Goal: Task Accomplishment & Management: Manage account settings

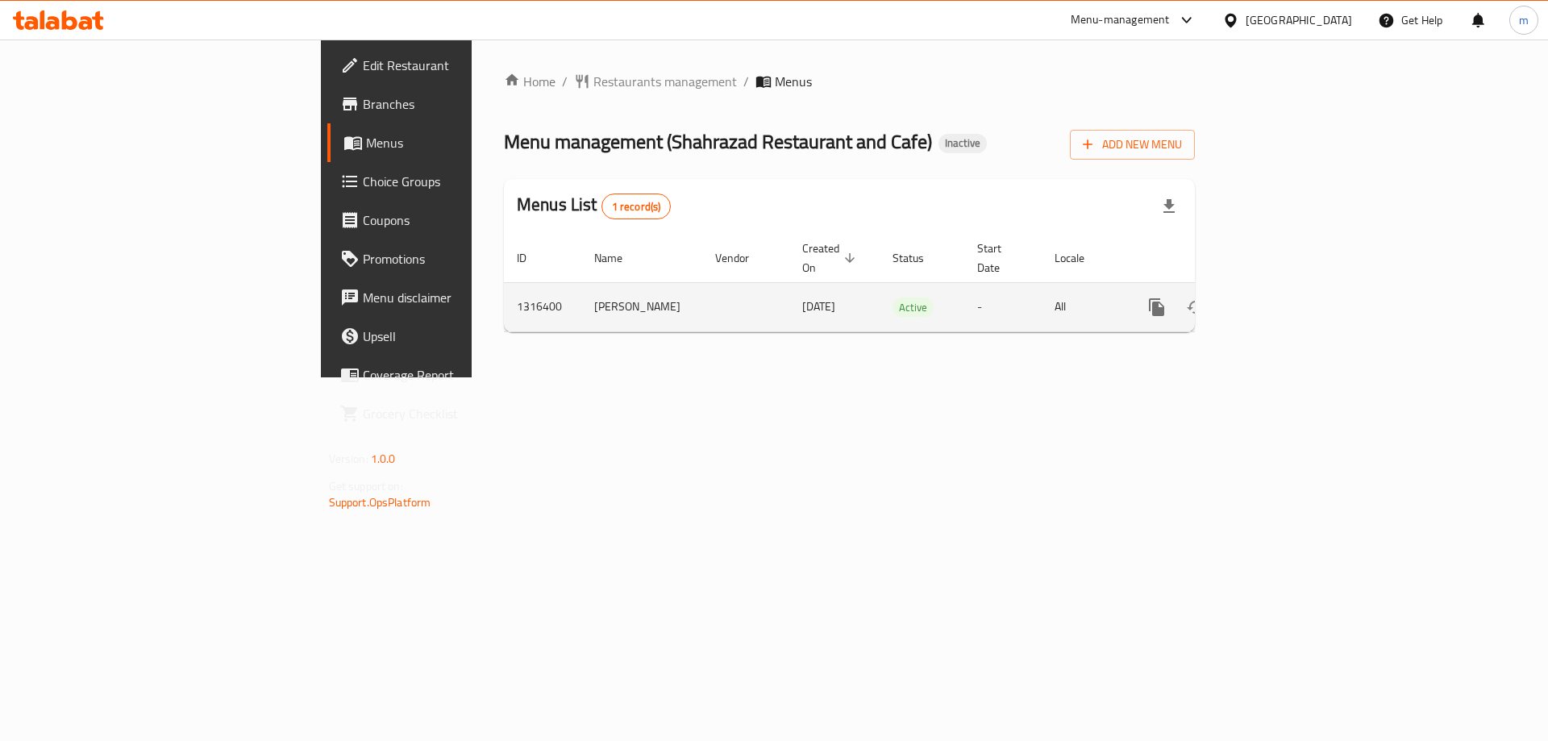
click at [1282, 297] on icon "enhanced table" at bounding box center [1272, 306] width 19 height 19
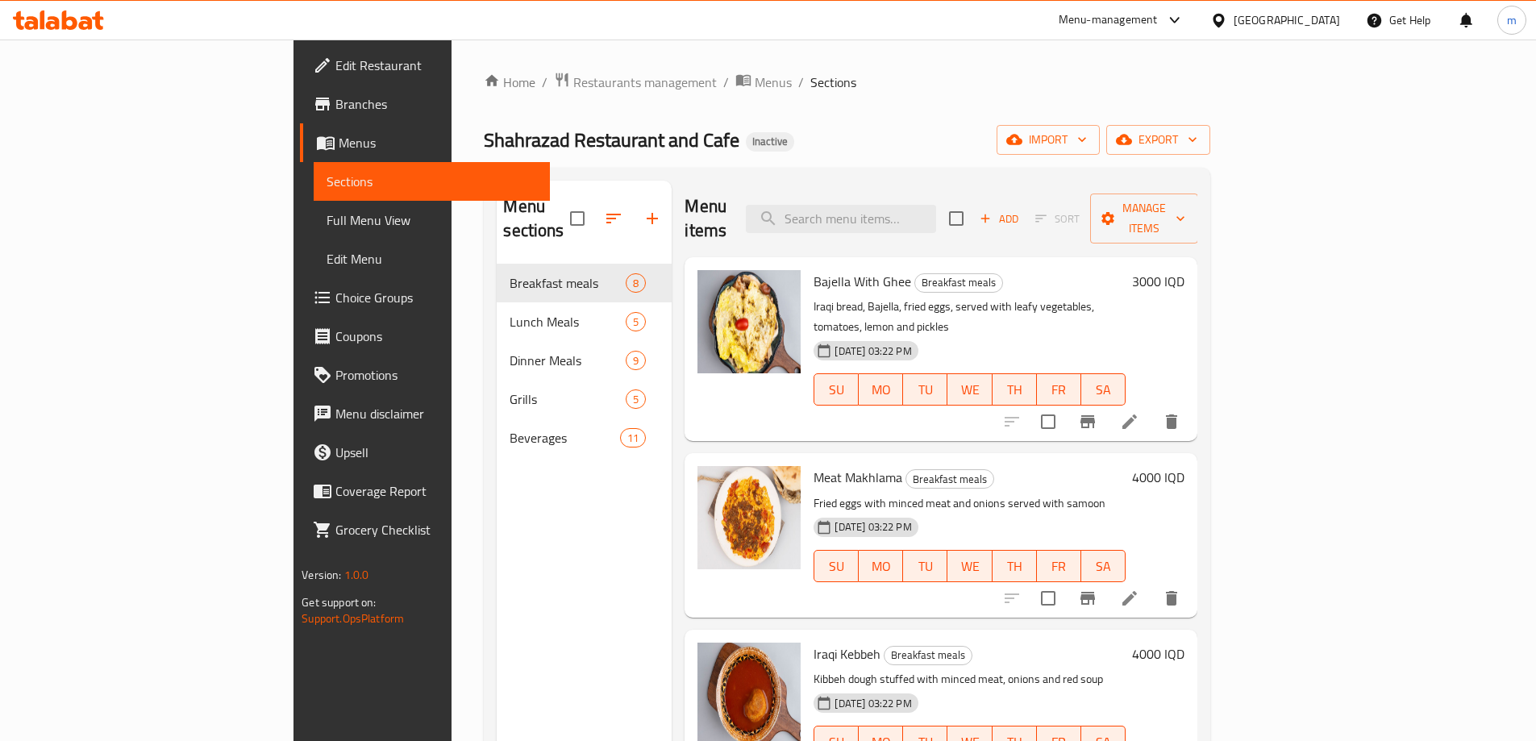
click at [326, 220] on span "Full Menu View" at bounding box center [431, 219] width 210 height 19
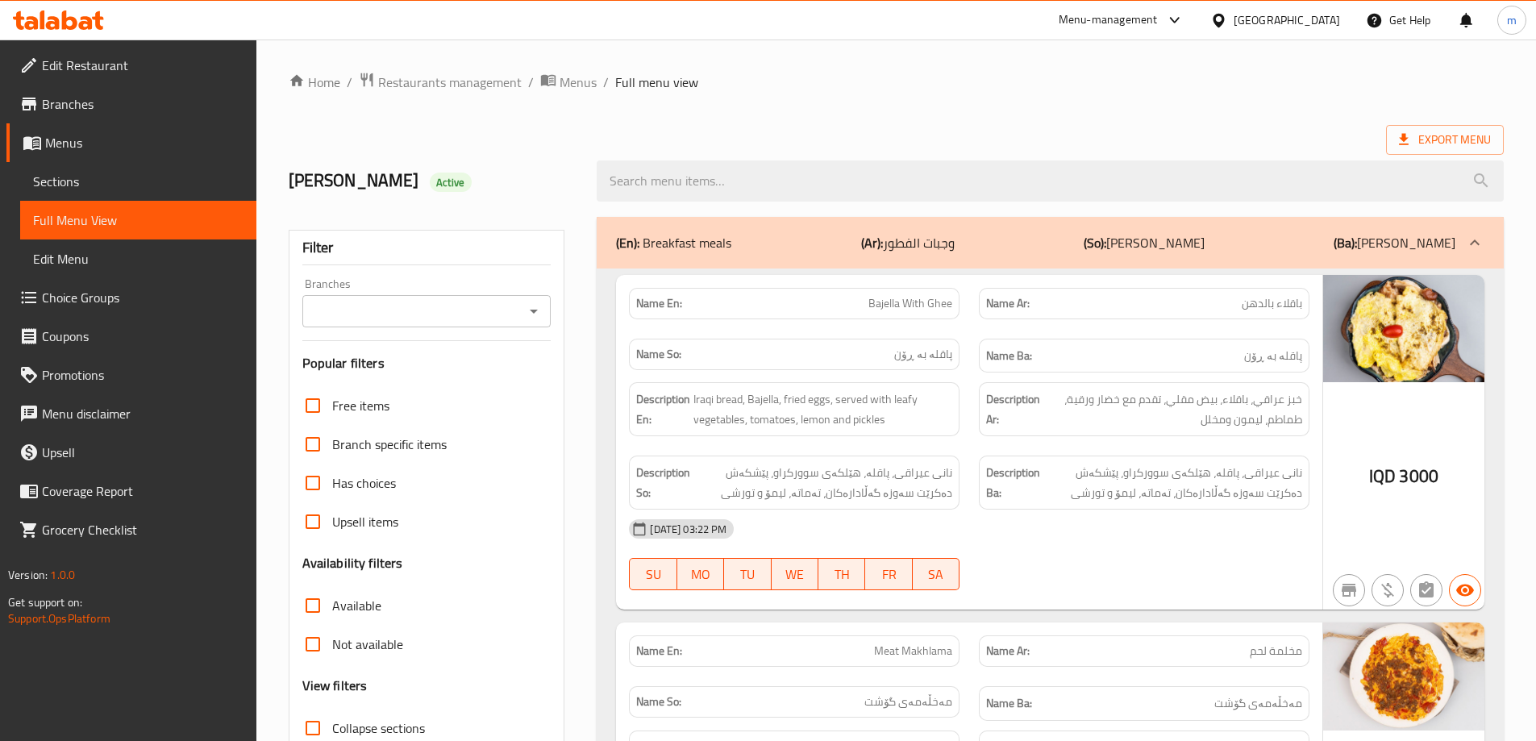
click at [538, 310] on icon "Open" at bounding box center [533, 310] width 19 height 19
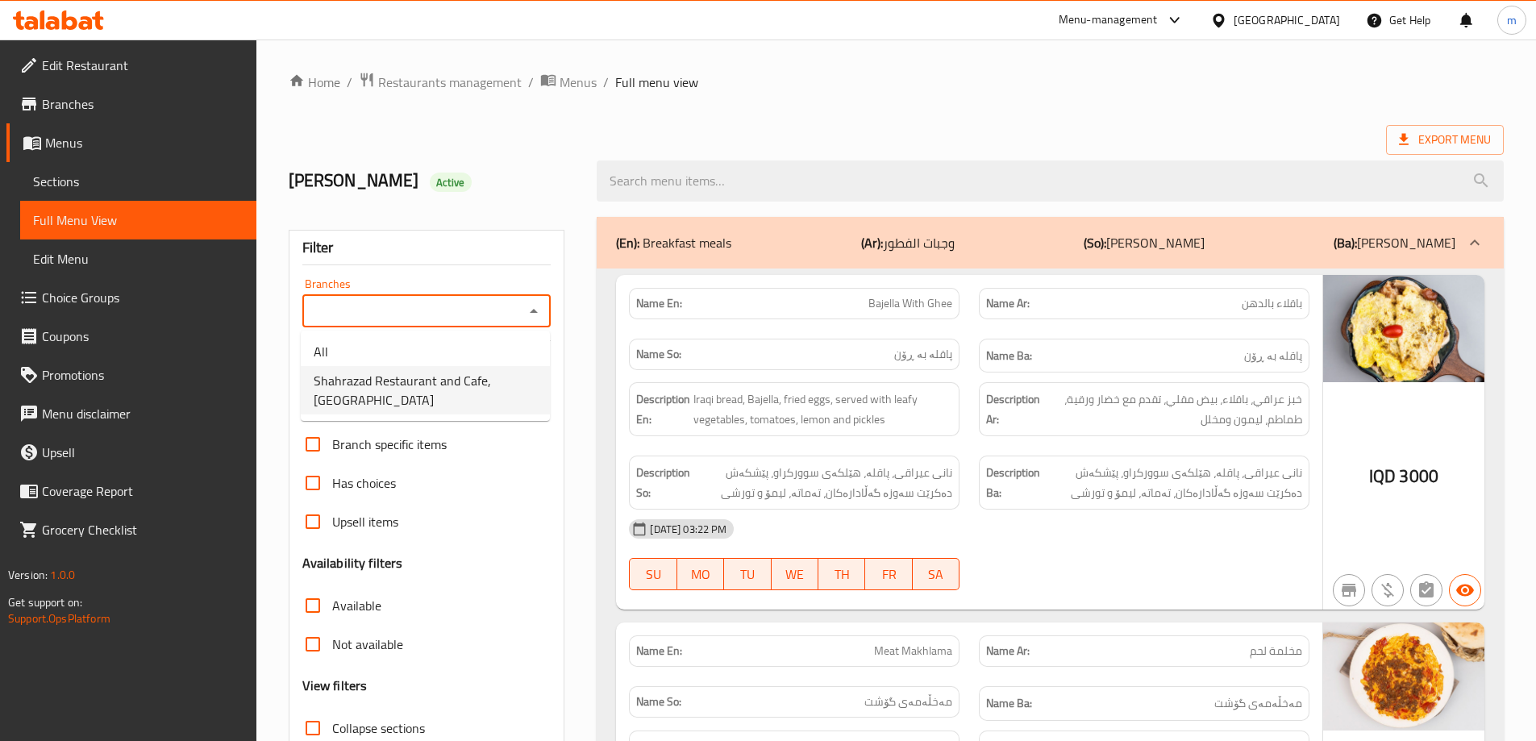
click at [453, 384] on span "Shahrazad Restaurant and Cafe, [GEOGRAPHIC_DATA]" at bounding box center [425, 390] width 223 height 39
type input "Shahrazad Restaurant and Cafe, [GEOGRAPHIC_DATA]"
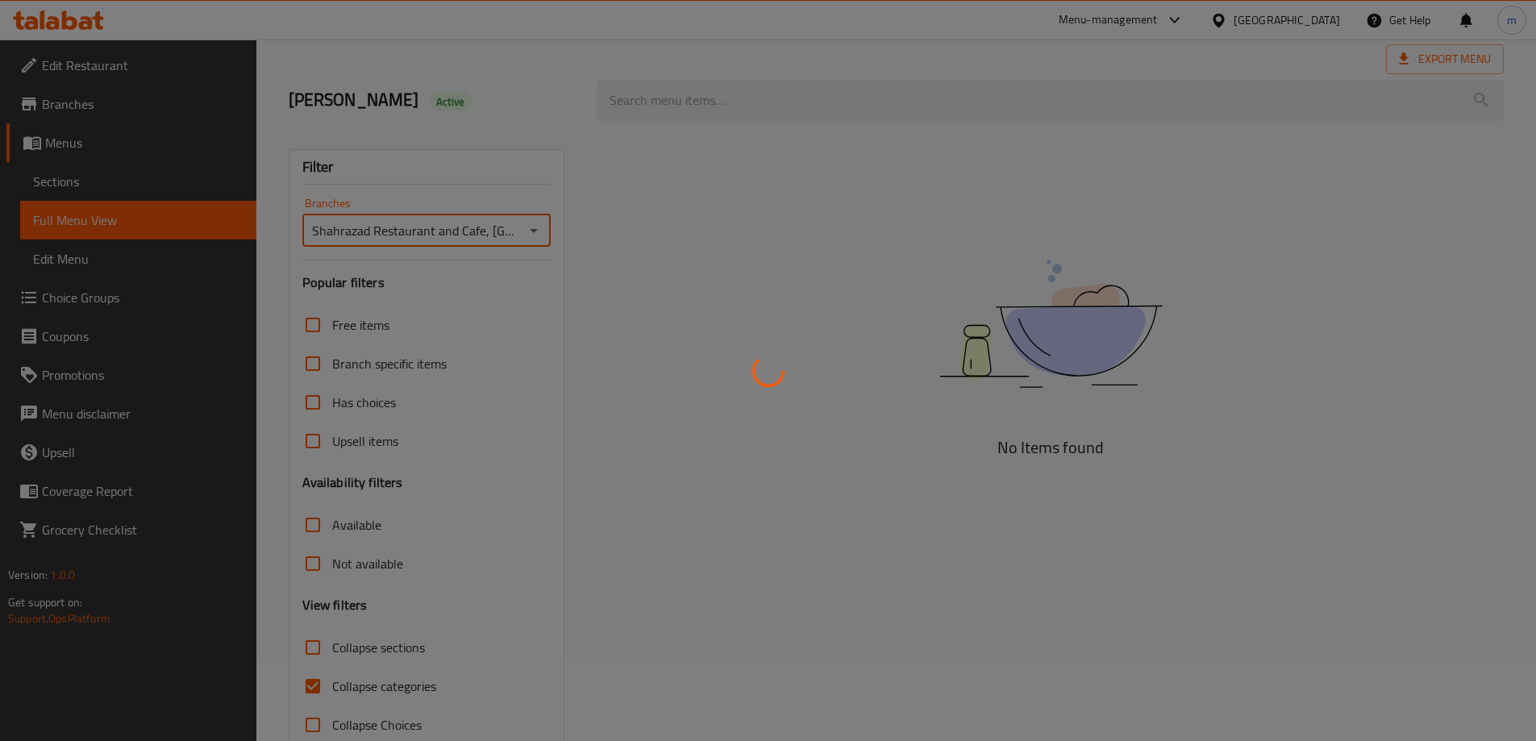
scroll to position [117, 0]
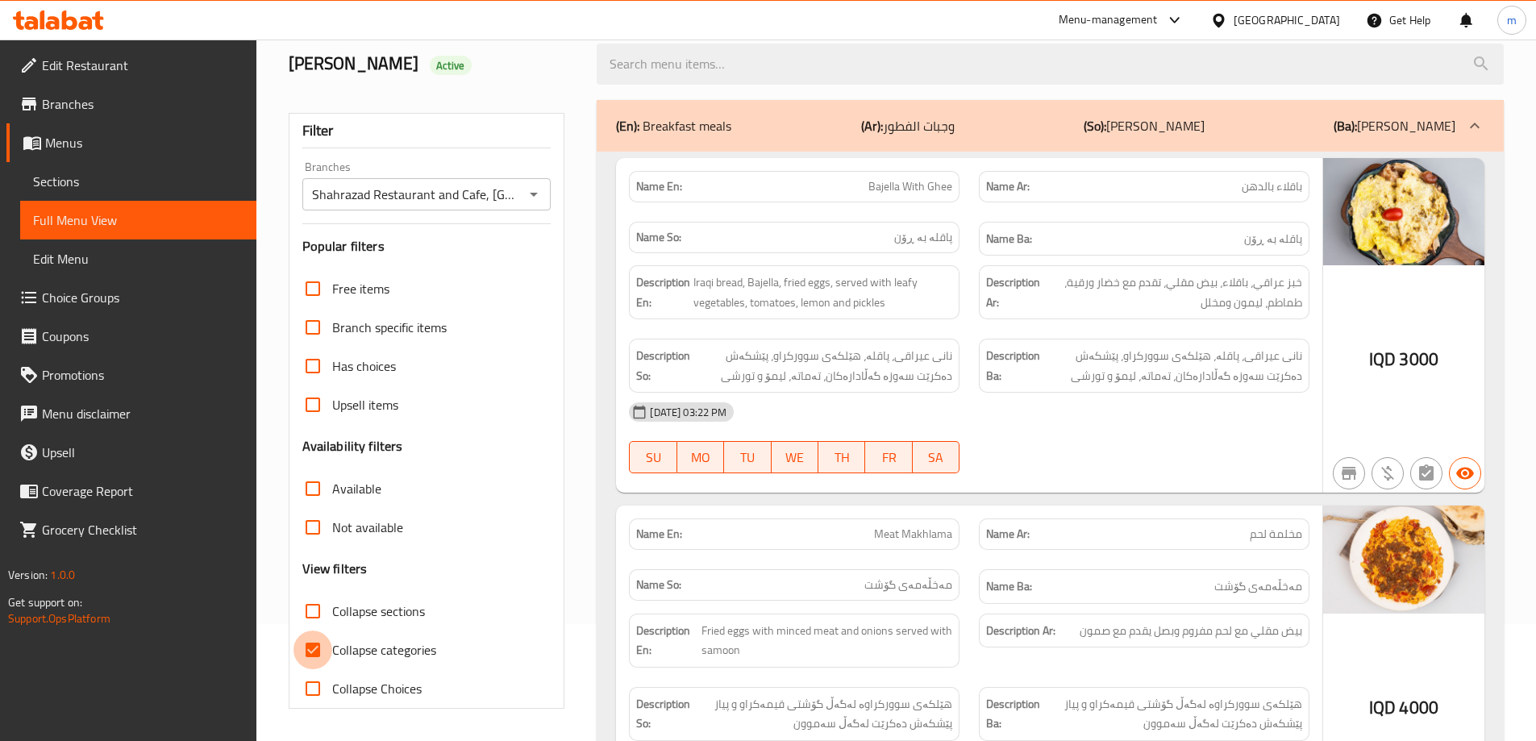
click at [314, 651] on input "Collapse categories" at bounding box center [312, 649] width 39 height 39
checkbox input "false"
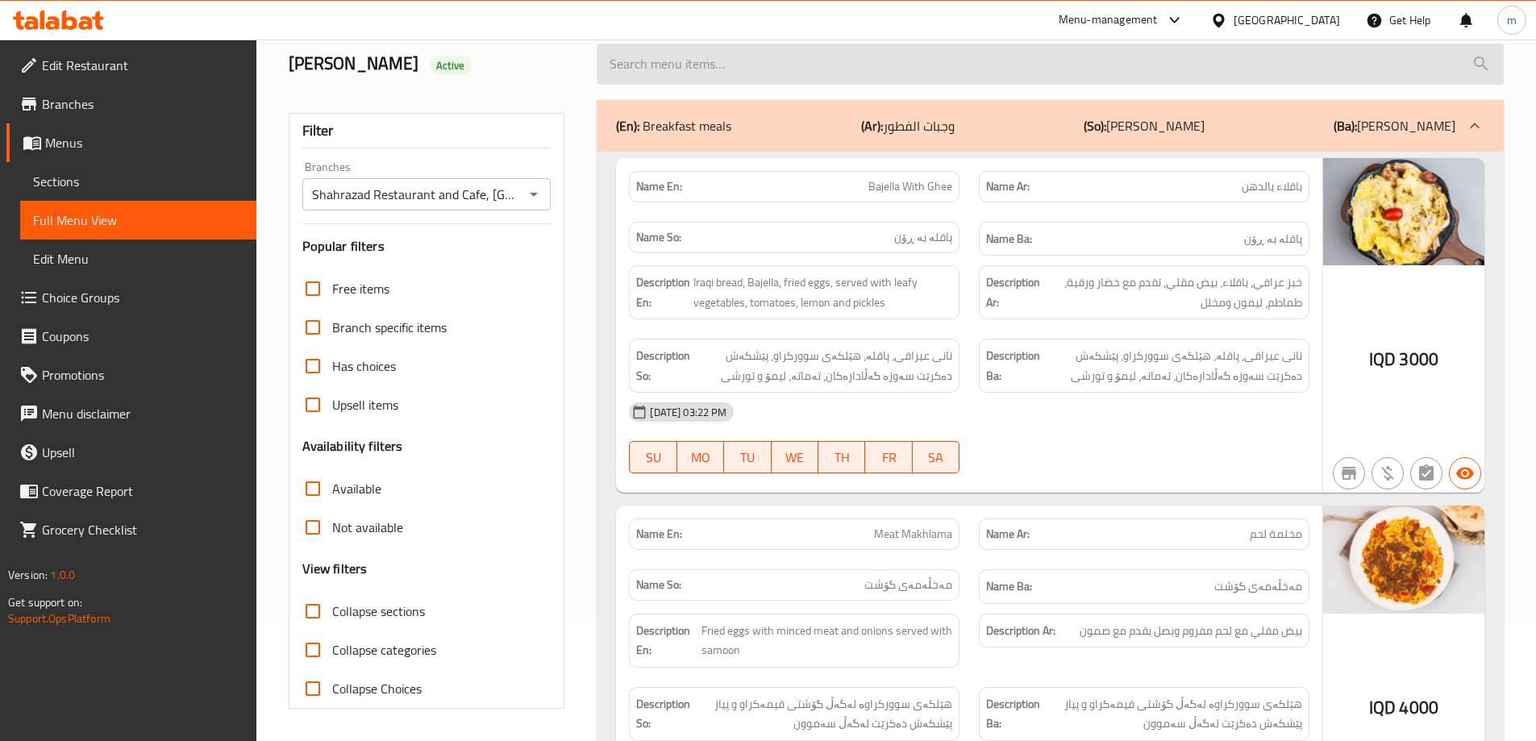
click at [696, 68] on input "search" at bounding box center [1049, 64] width 907 height 41
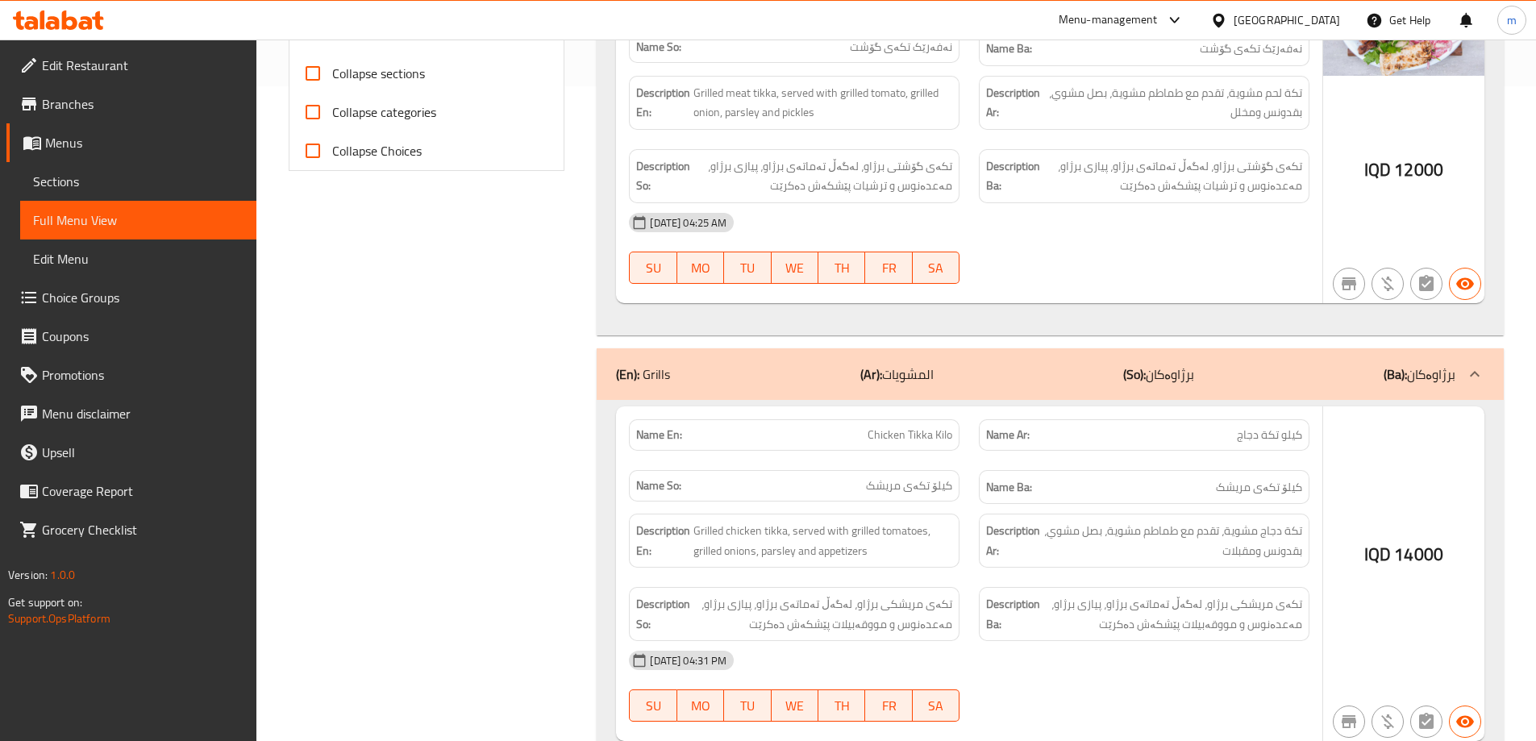
scroll to position [520, 0]
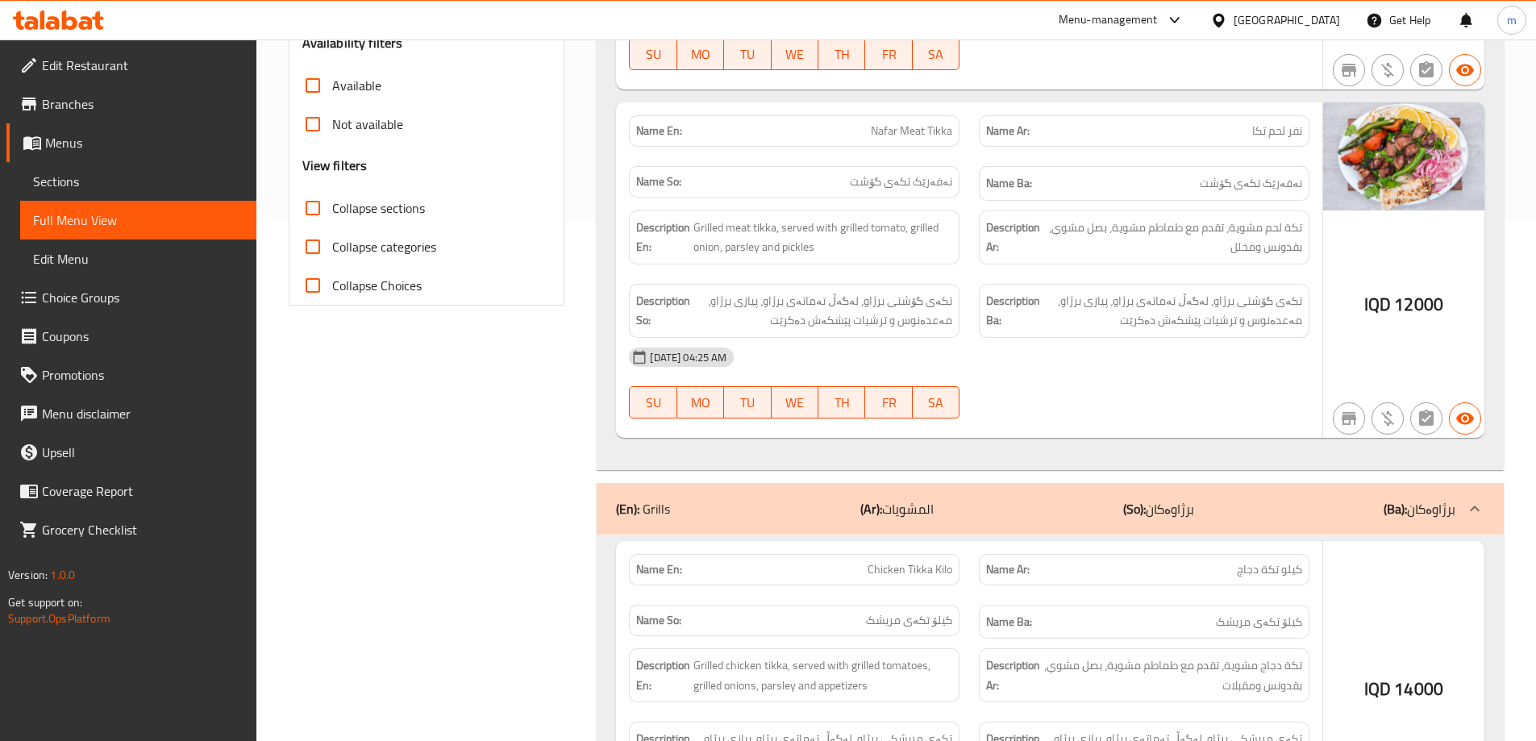
click at [932, 134] on span "Nafar Meat Tikka" at bounding box center [911, 131] width 81 height 17
copy span "Nafar Meat Tikka"
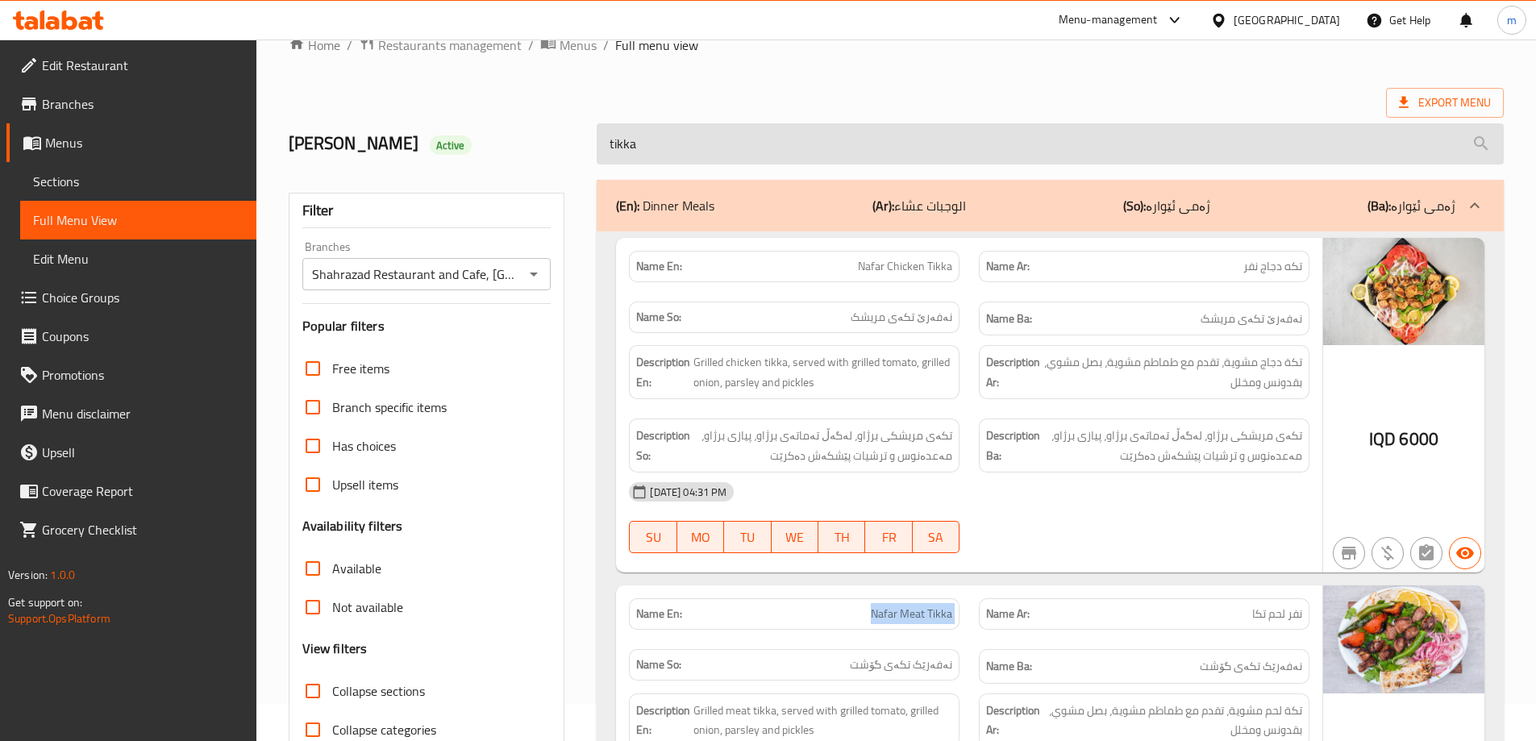
scroll to position [0, 0]
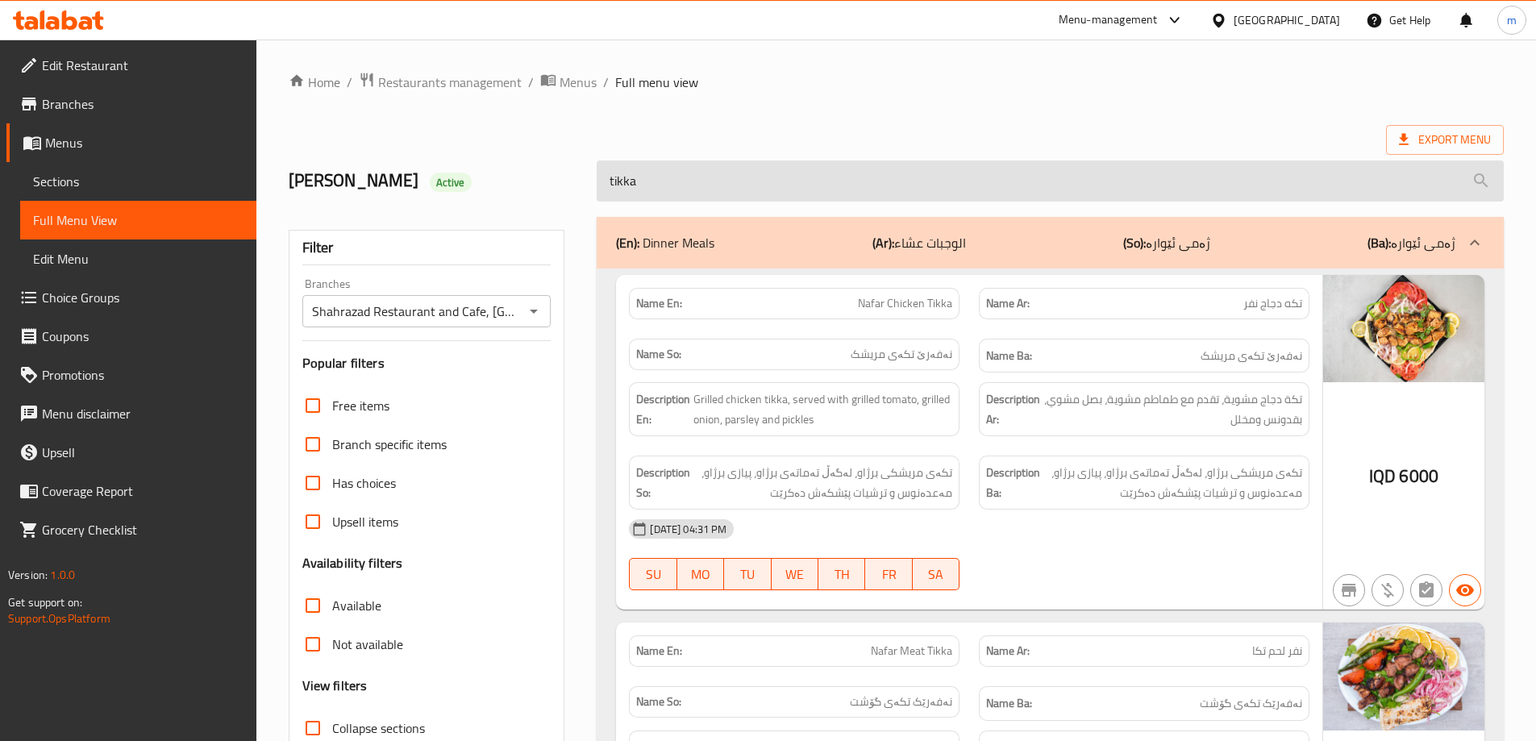
click at [623, 177] on input "tikka" at bounding box center [1049, 180] width 907 height 41
paste input "Nafar Meat T"
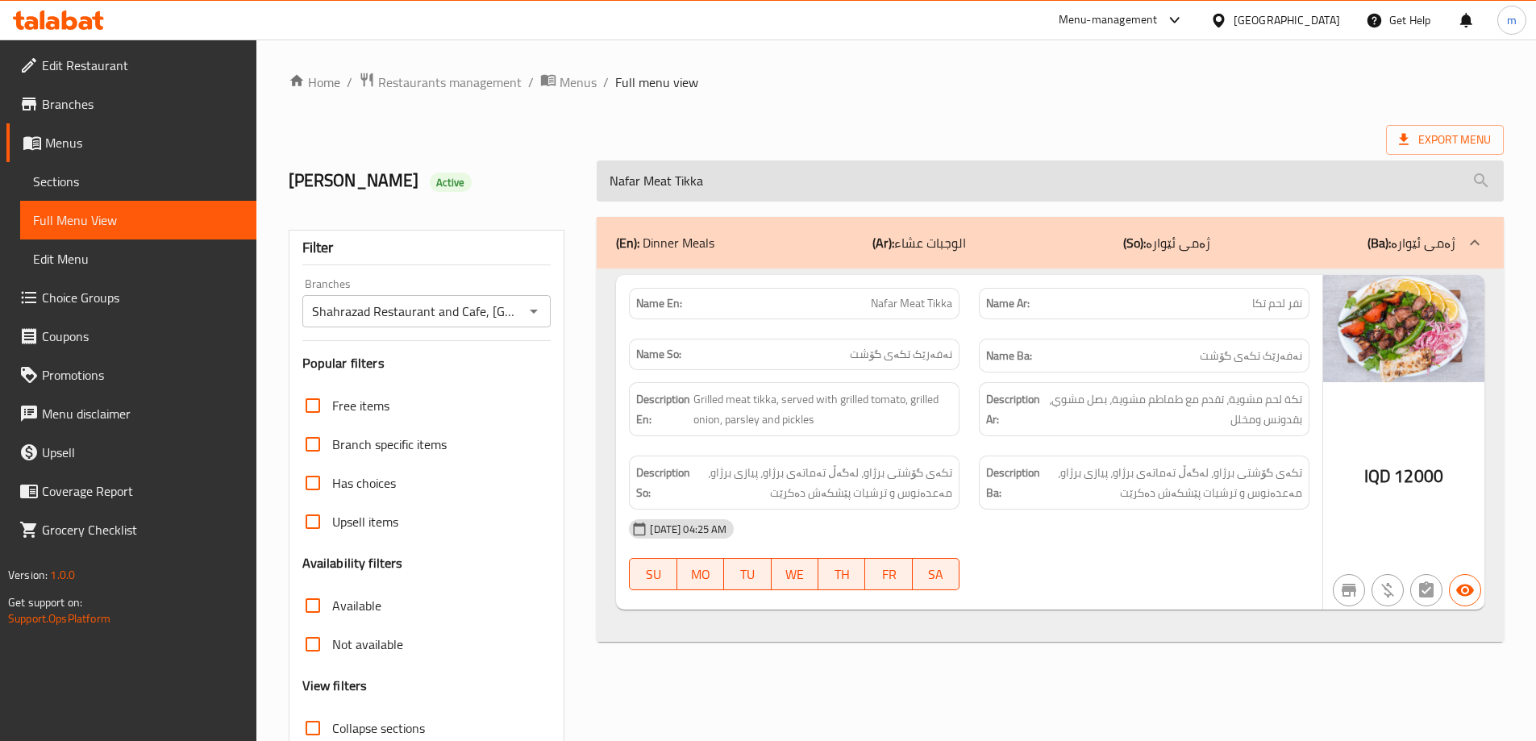
click at [684, 182] on input "Nafar Meat Tikka" at bounding box center [1049, 180] width 907 height 41
click at [712, 189] on input "Nafar Meat" at bounding box center [1049, 180] width 907 height 41
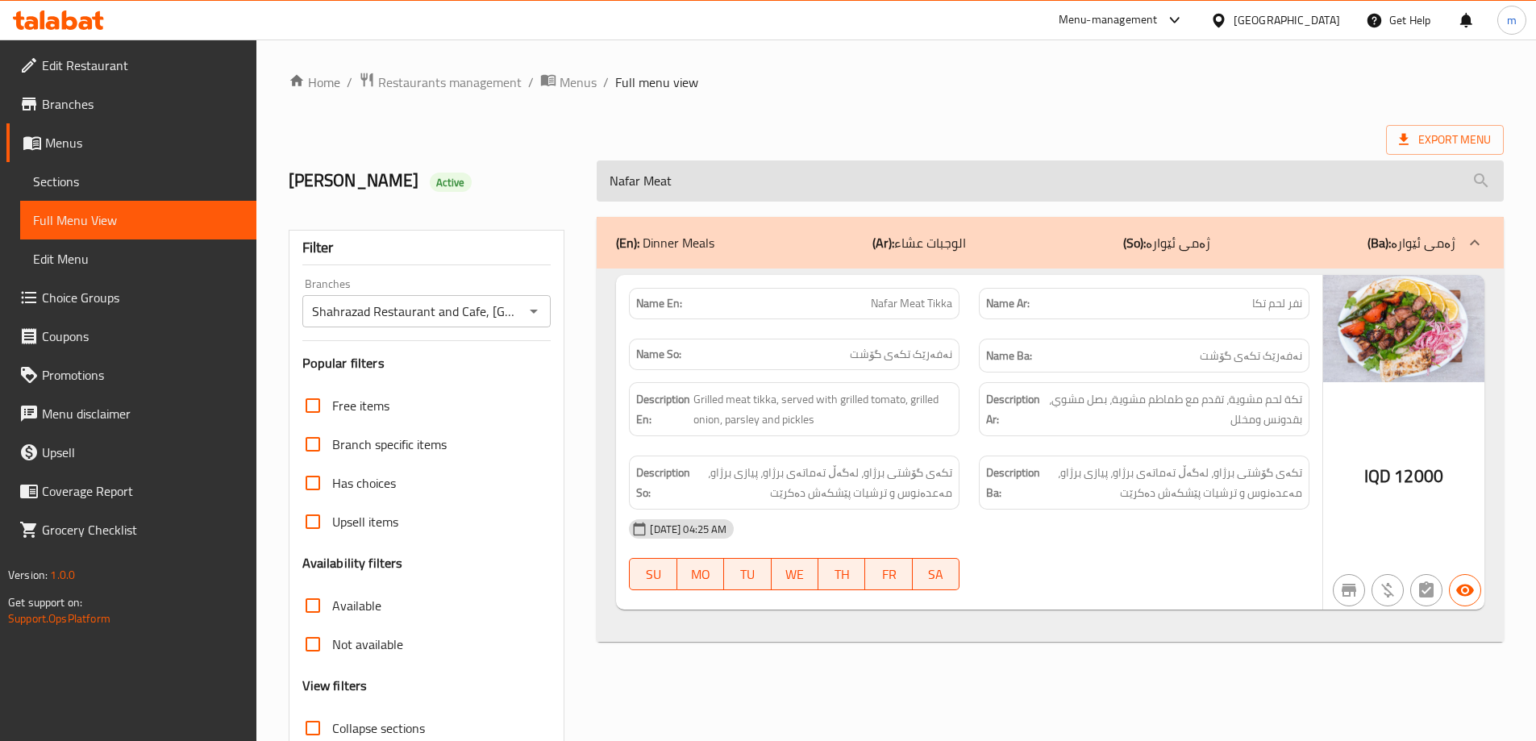
paste input "Tikka"
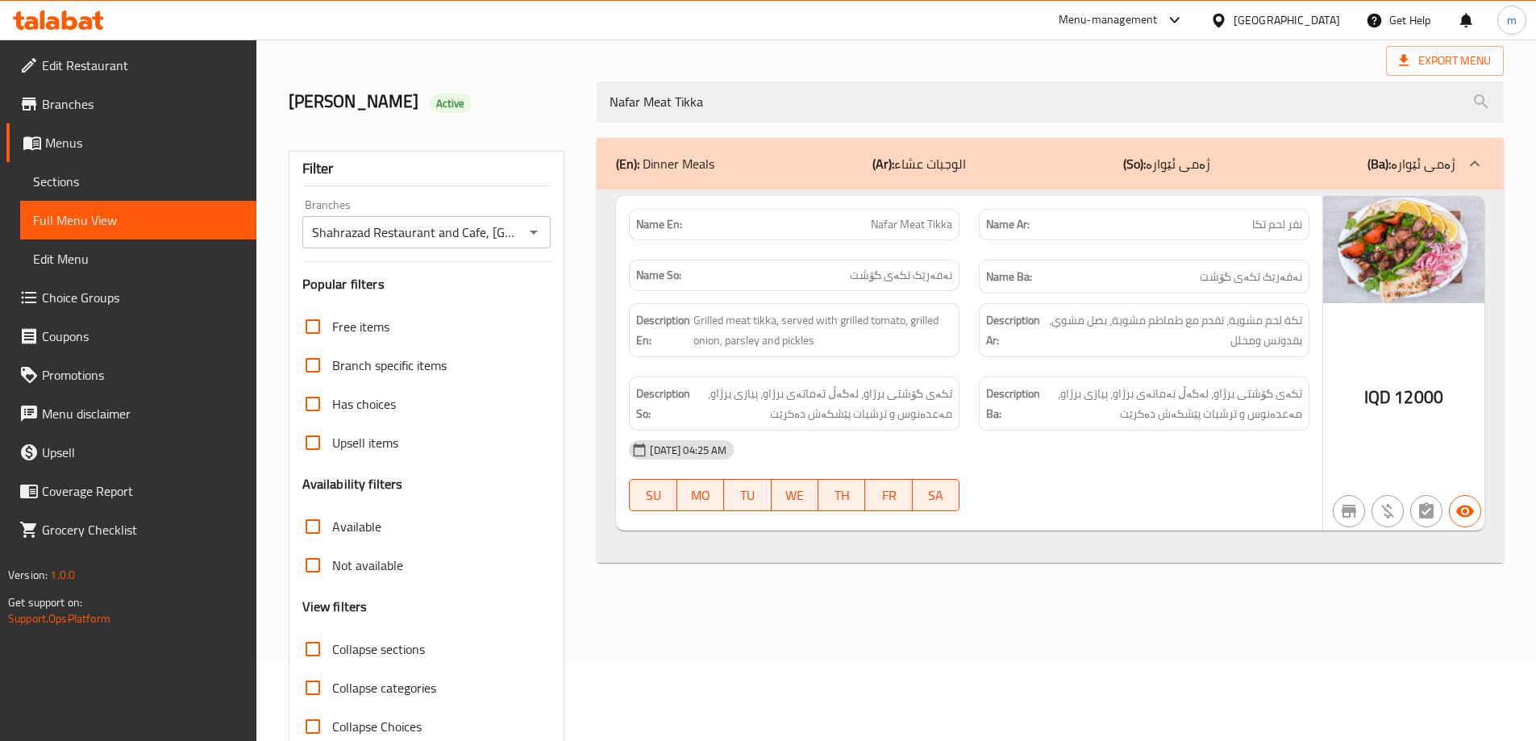
scroll to position [117, 0]
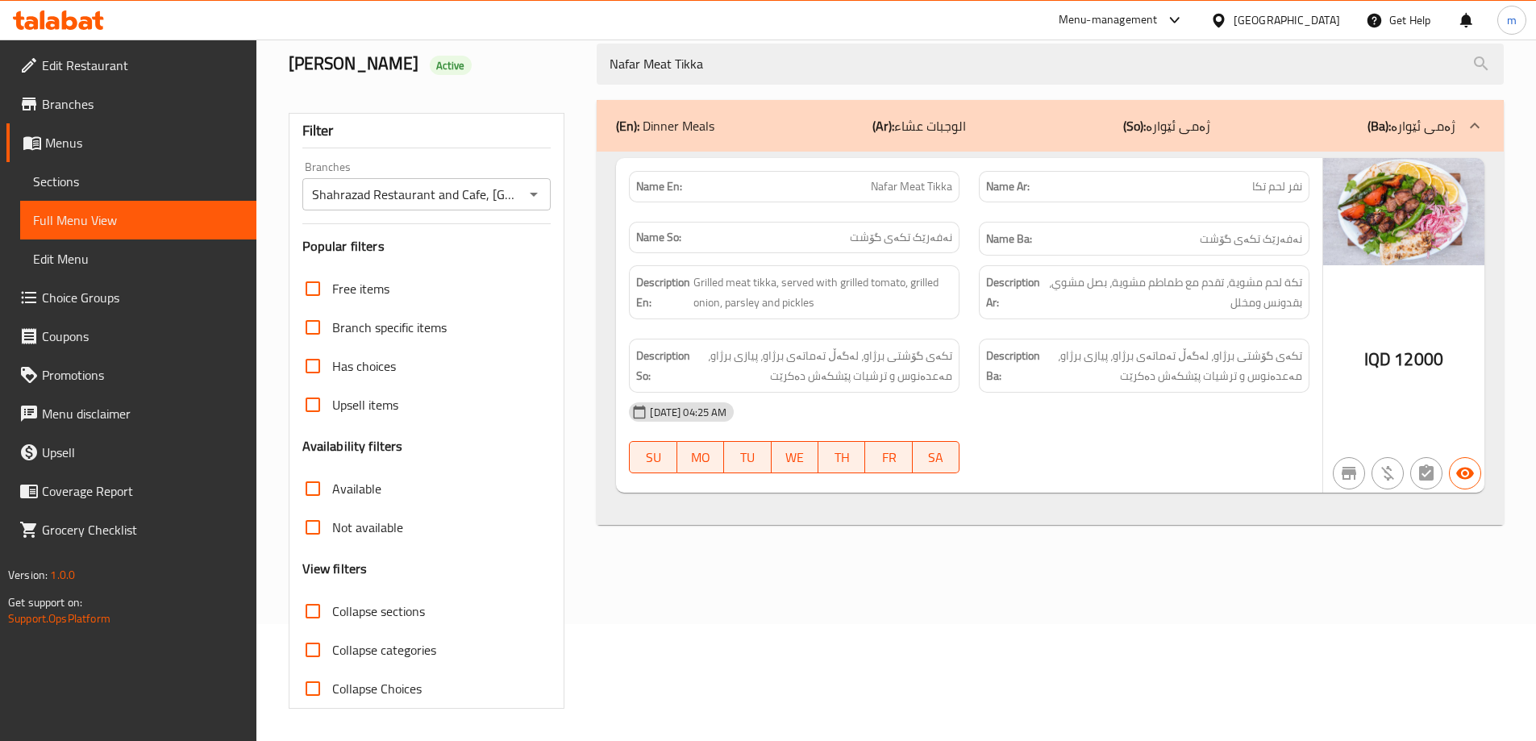
type input "Nafar Meat Tikka"
click at [913, 305] on span "Grilled meat tikka, served with grilled tomato, grilled onion, parsley and pick…" at bounding box center [822, 291] width 259 height 39
click at [918, 185] on span "Nafar Meat Tikka" at bounding box center [911, 186] width 81 height 17
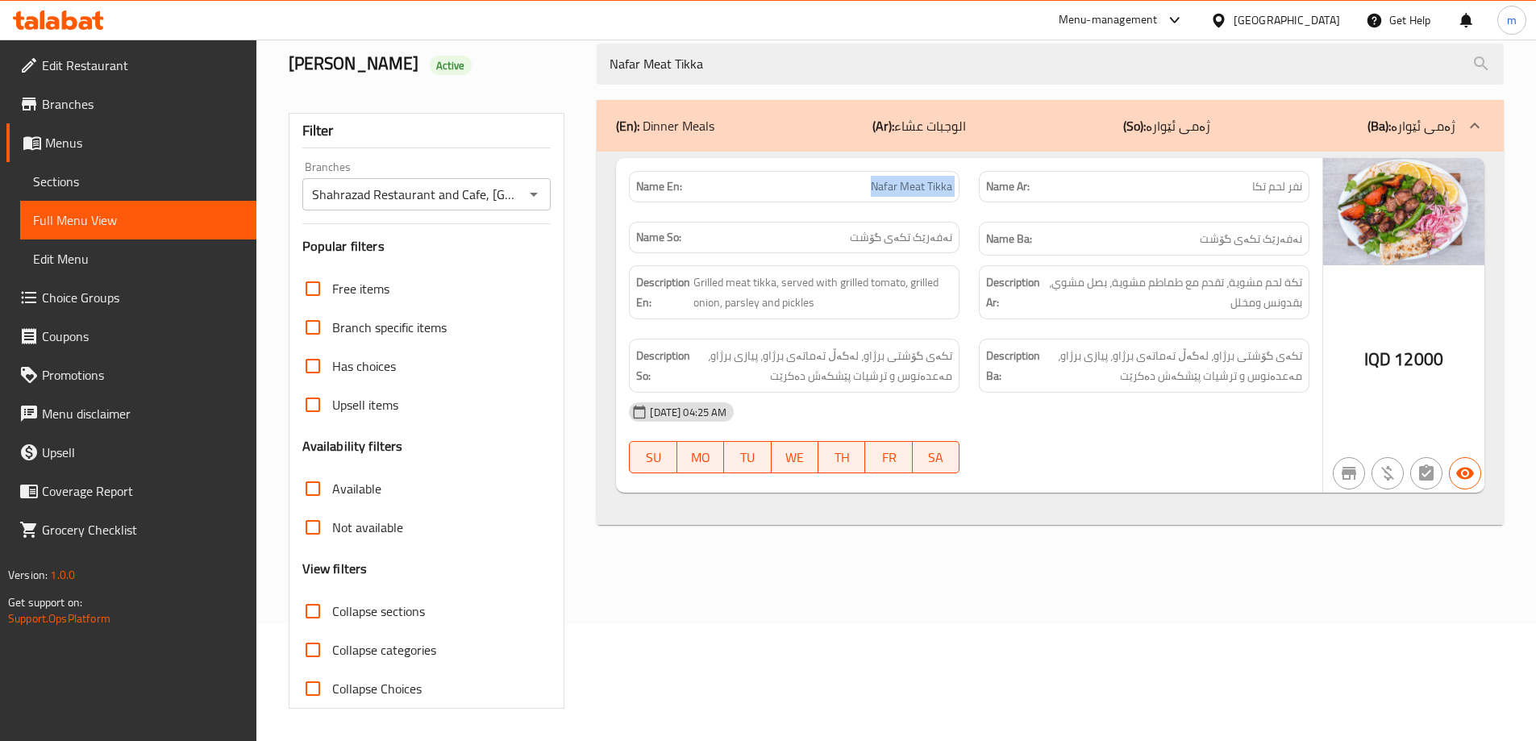
click at [918, 185] on span "Nafar Meat Tikka" at bounding box center [911, 186] width 81 height 17
copy span "Nafar Meat Tikka"
click at [164, 182] on span "Sections" at bounding box center [138, 181] width 210 height 19
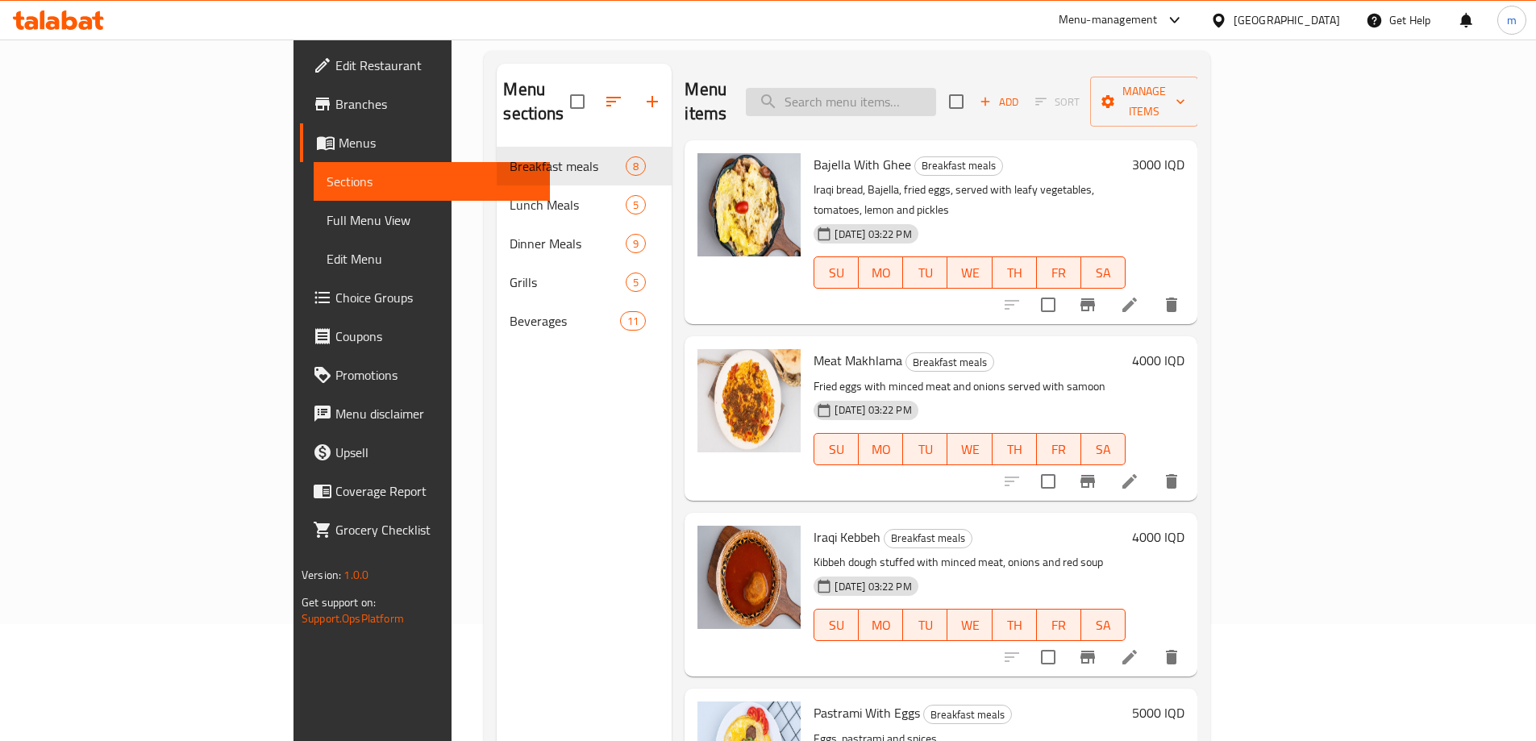
click at [936, 98] on input "search" at bounding box center [841, 102] width 190 height 28
paste input "Nafar Meat Tikka"
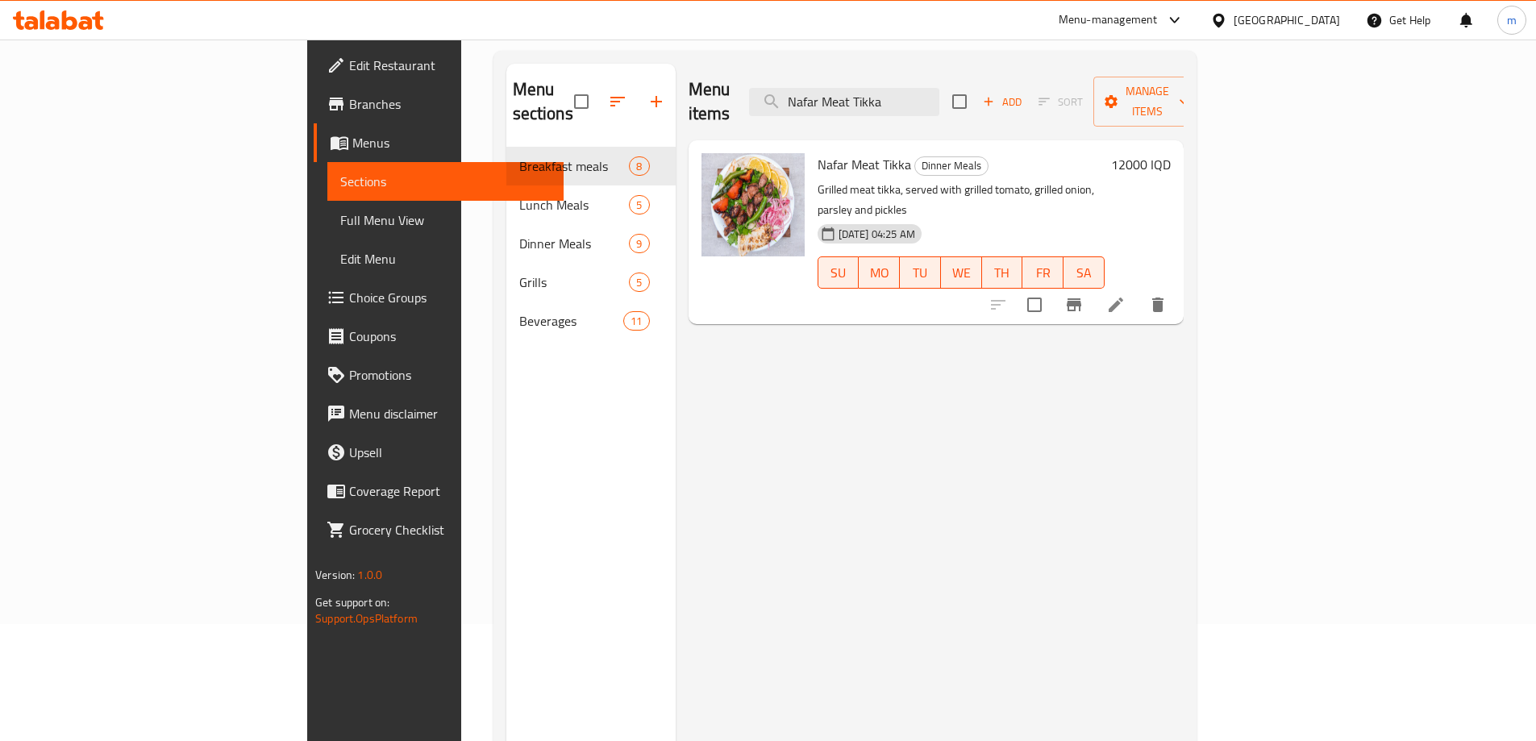
type input "Nafar Meat Tikka"
click at [1125, 295] on icon at bounding box center [1115, 304] width 19 height 19
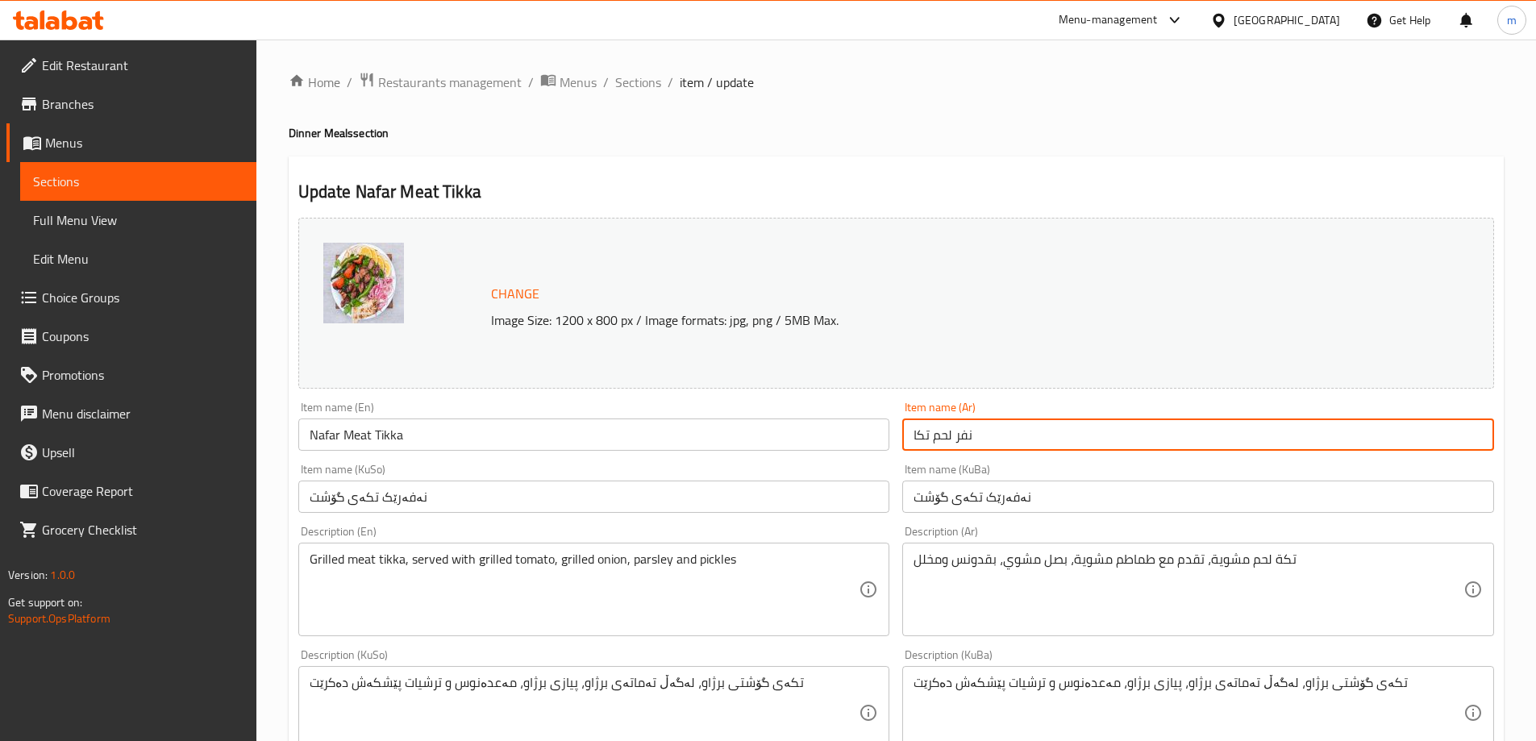
click at [1005, 432] on input "نفر لحم تكا" at bounding box center [1198, 434] width 592 height 32
click at [1461, 432] on input "نفر لحم تكا" at bounding box center [1198, 434] width 592 height 32
click at [1387, 434] on input "نفر تكا" at bounding box center [1198, 434] width 592 height 32
paste input "لحم"
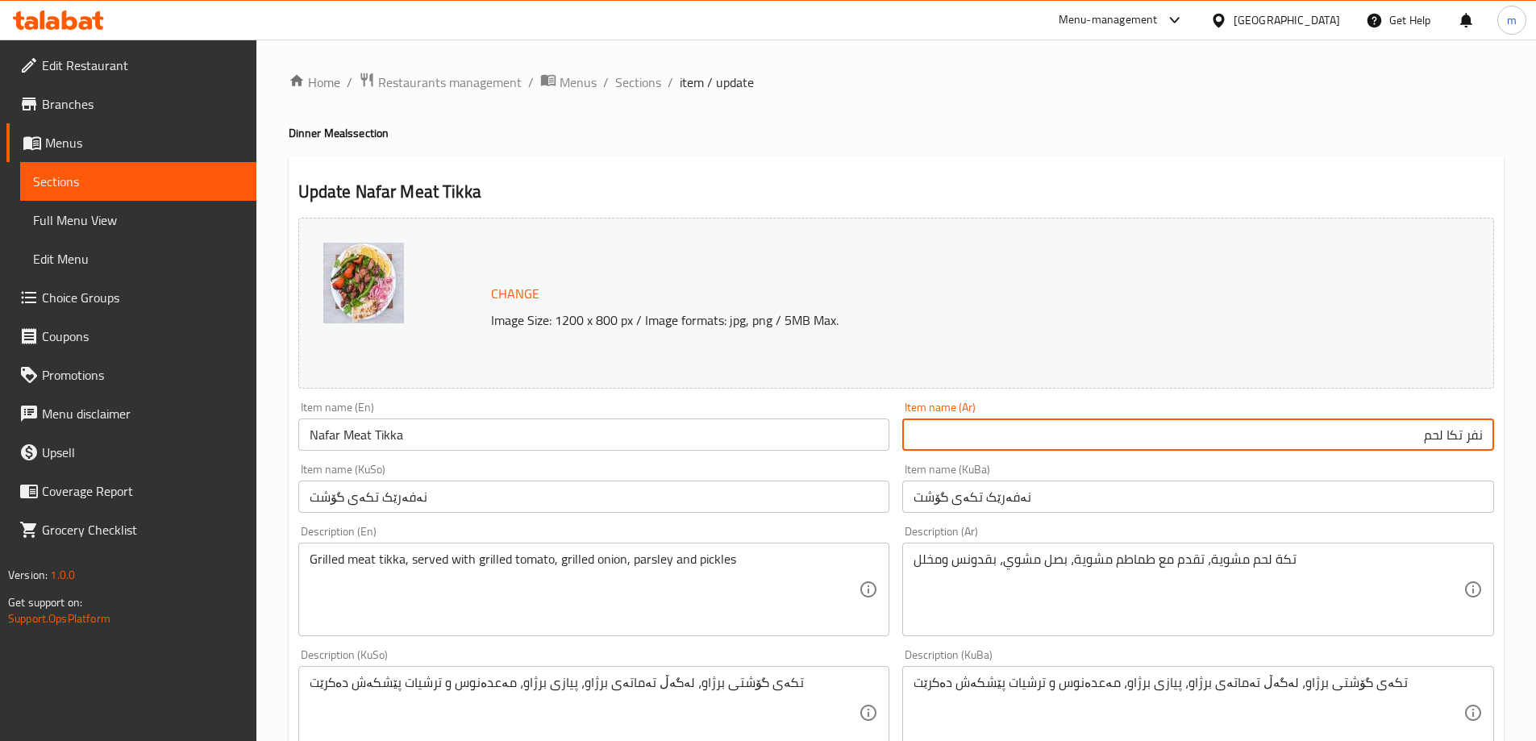
type input "نفر تكا لحم"
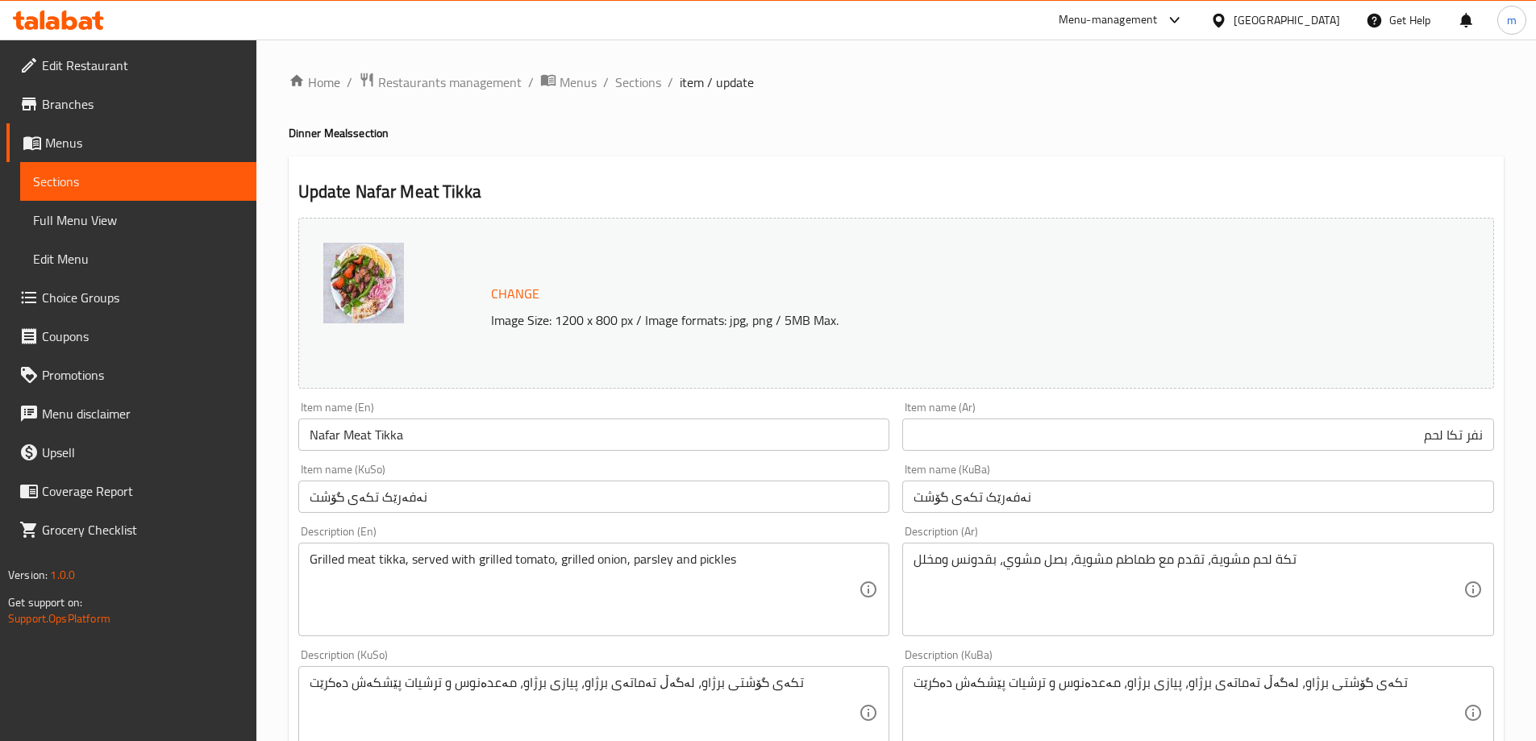
click at [1318, 628] on div "تكة لحم مشوية، تقدم مع طماطم مشوية، بصل مشوي، بقدونس ومخلل Description (Ar)" at bounding box center [1198, 589] width 592 height 94
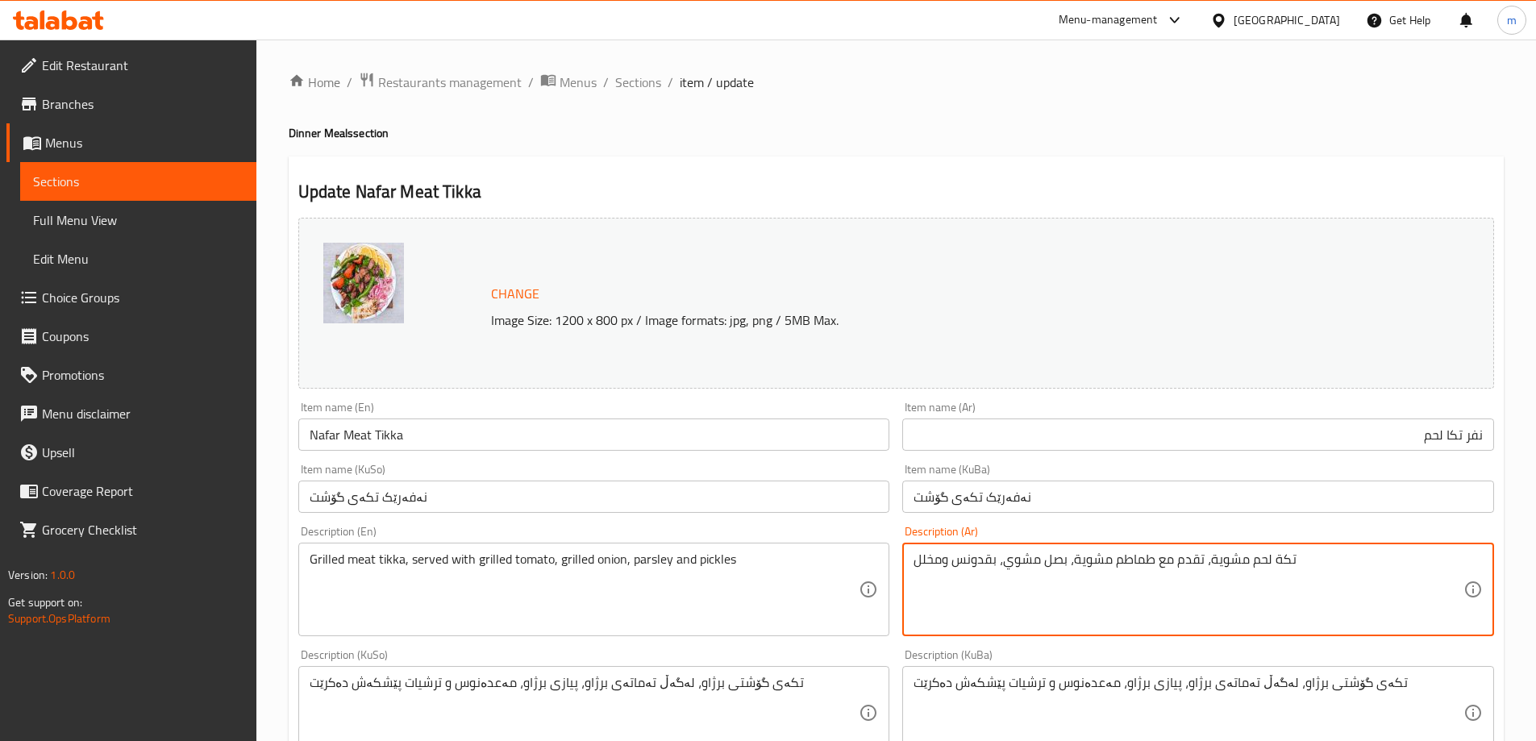
click at [1336, 588] on textarea "تكة لحم مشوية، تقدم مع طماطم مشوية، بصل مشوي، [PERSON_NAME] ومخلل" at bounding box center [1188, 589] width 550 height 77
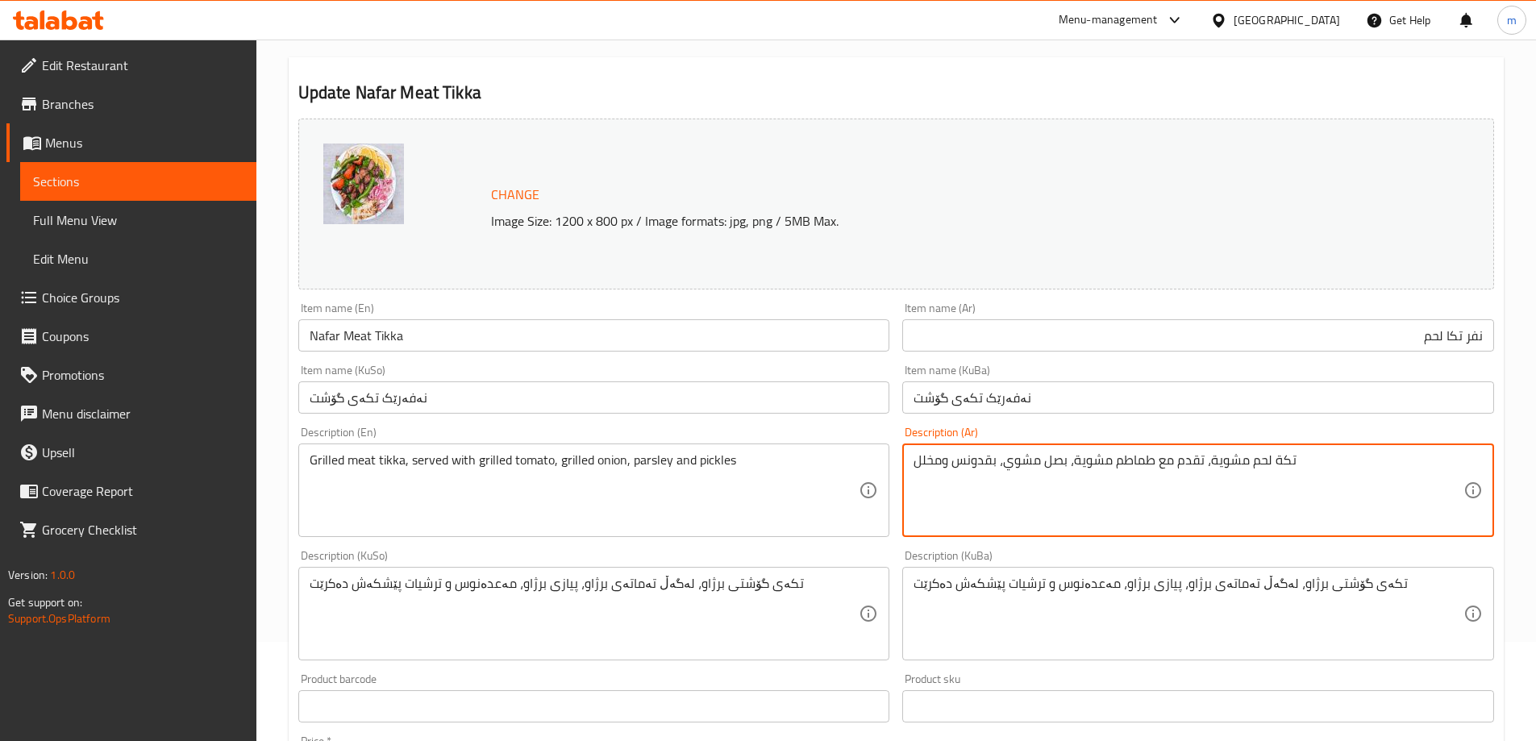
scroll to position [135, 0]
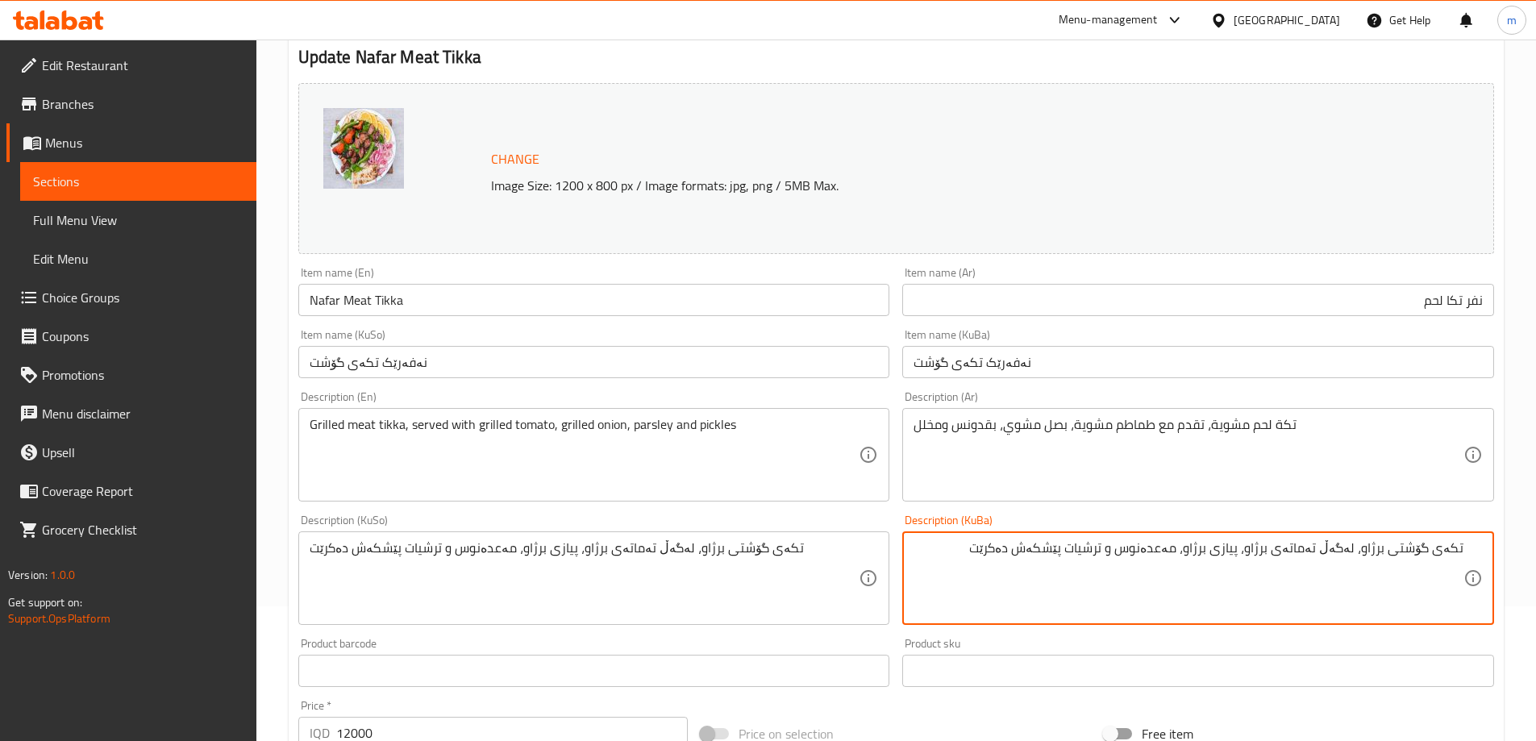
click at [978, 545] on textarea "تکەی گۆشتی برژاو، لەگەڵ تەماتەی برژاو، پیازی برژاو، مەعدەنوس و ترشیات پێشکەش دە…" at bounding box center [1188, 578] width 550 height 77
drag, startPoint x: 978, startPoint y: 545, endPoint x: 1088, endPoint y: 549, distance: 110.5
click at [1088, 549] on textarea "تکەی گۆشتی برژاو، لەگەڵ تەماتەی برژاو، پیازی برژاو، مەعدەنوس و ترشیات پێشکەش دە…" at bounding box center [1188, 578] width 550 height 77
click at [1359, 546] on textarea "تکەی گۆشتی برژاو، لەگەڵ تەماتەی برژاو، پیازی برژاو، مەعدەنوس و ترشیات" at bounding box center [1188, 578] width 550 height 77
paste textarea "ێشکەش دەکرێت"
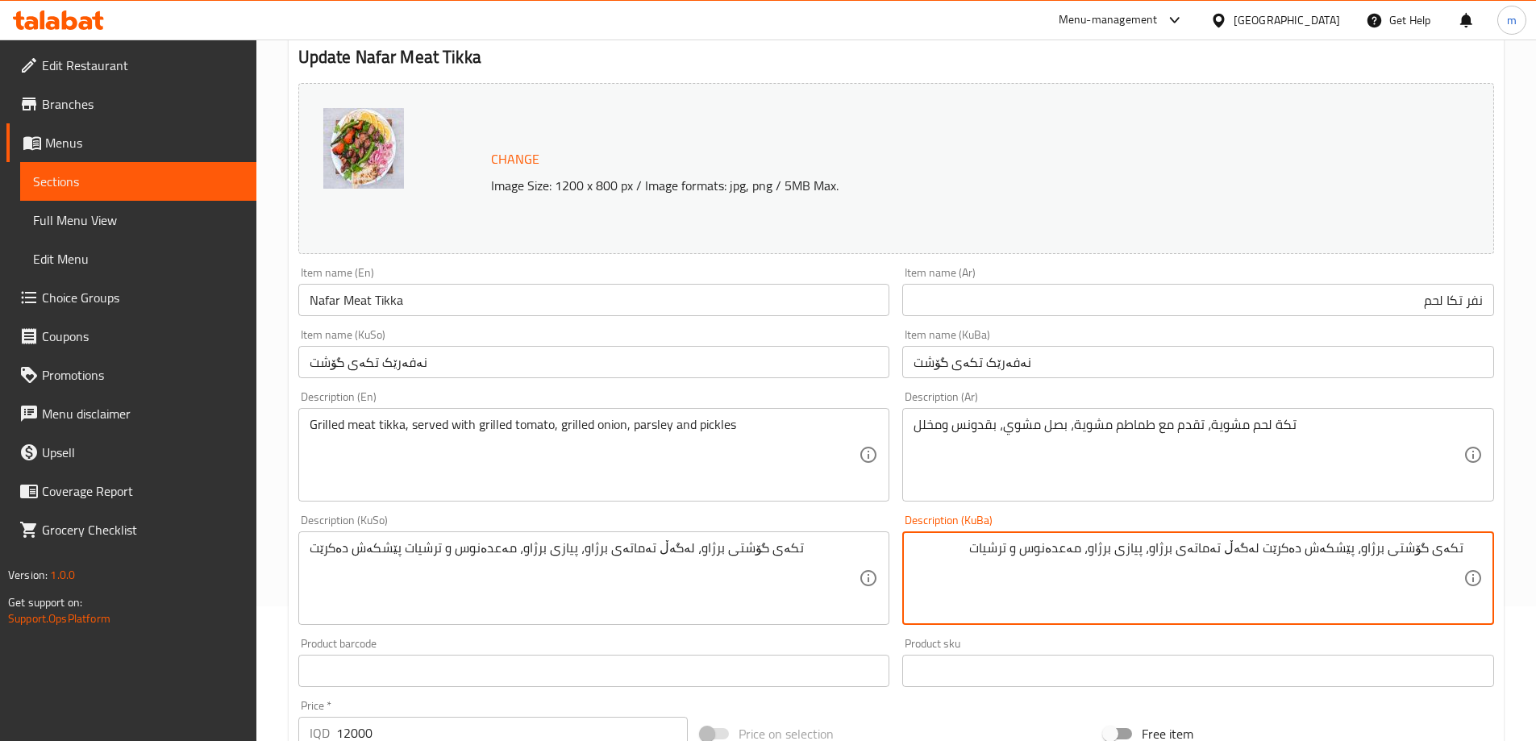
click at [1000, 559] on textarea "تکەی گۆشتی برژاو، پێشکەش دەکرێت لەگەڵ تەماتەی برژاو، پیازی برژاو، مەعدەنوس و تر…" at bounding box center [1188, 578] width 550 height 77
type textarea "تکەی گۆشتی برژاو، پێشکەش دەکرێت لەگەڵ تەماتەی برژاو، پیازی برژاو، مەعدەنوس و تر…"
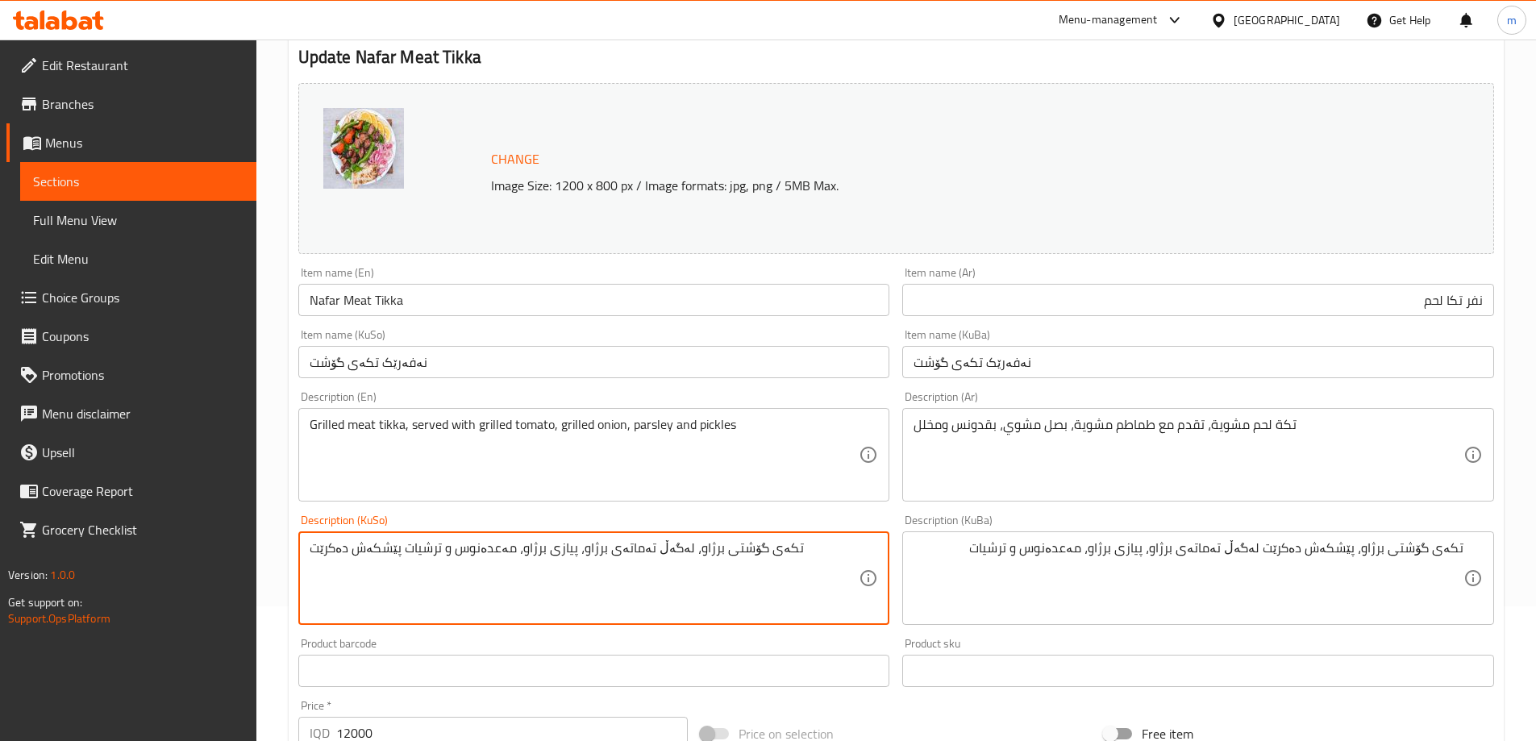
click at [736, 575] on textarea "تکەی گۆشتی برژاو، لەگەڵ تەماتەی برژاو، پیازی برژاو، مەعدەنوس و ترشیات پێشکەش دە…" at bounding box center [585, 578] width 550 height 77
paste textarea "ێشکەش دەکرێت لەگەڵ تەماتەی برژاو، پیازی برژاو، مەعدەنوس و ترشیات"
type textarea "تکەی گۆشتی برژاو، پێشکەش دەکرێت لەگەڵ تەماتەی برژاو، پیازی برژاو، مەعدەنوس و تر…"
click at [540, 372] on input "نەفەرێک تکەی گۆشت" at bounding box center [594, 362] width 592 height 32
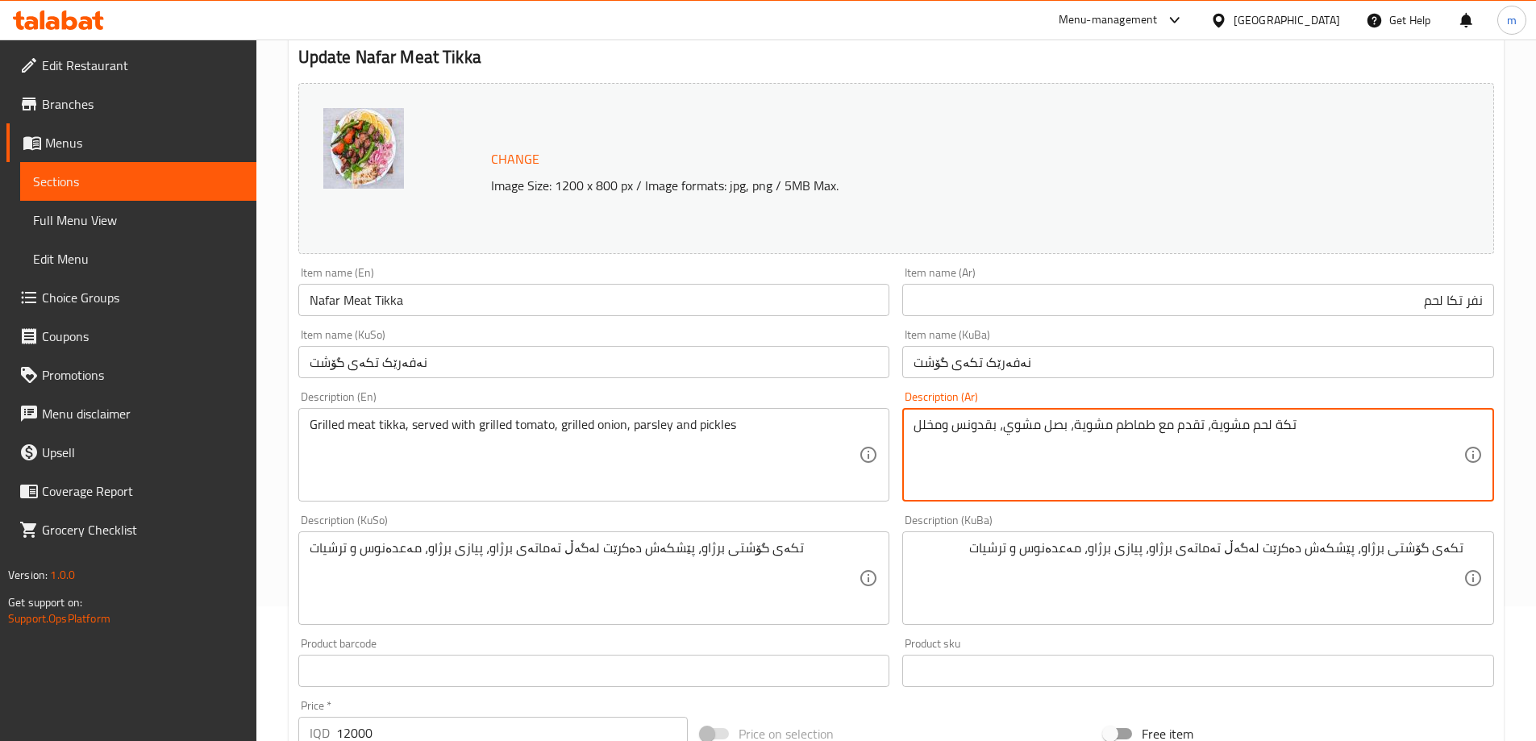
click at [983, 433] on textarea "تكة لحم مشوية، تقدم مع طماطم مشوية، بصل مشوي، [PERSON_NAME] ومخلل" at bounding box center [1188, 455] width 550 height 77
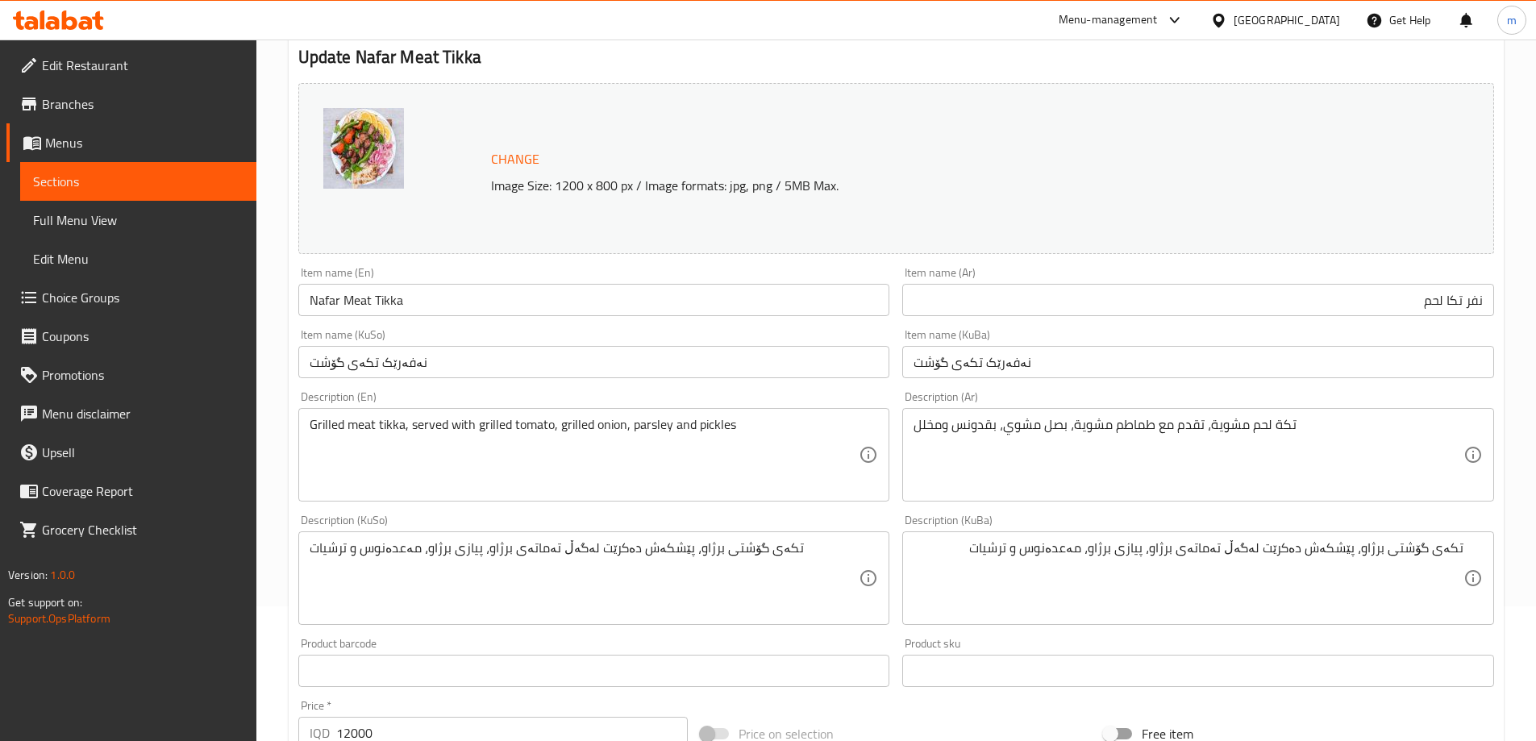
click at [624, 380] on div "Item name (KuSo) نەفەرێک تکەی گۆشت Item name (KuSo)" at bounding box center [594, 353] width 605 height 62
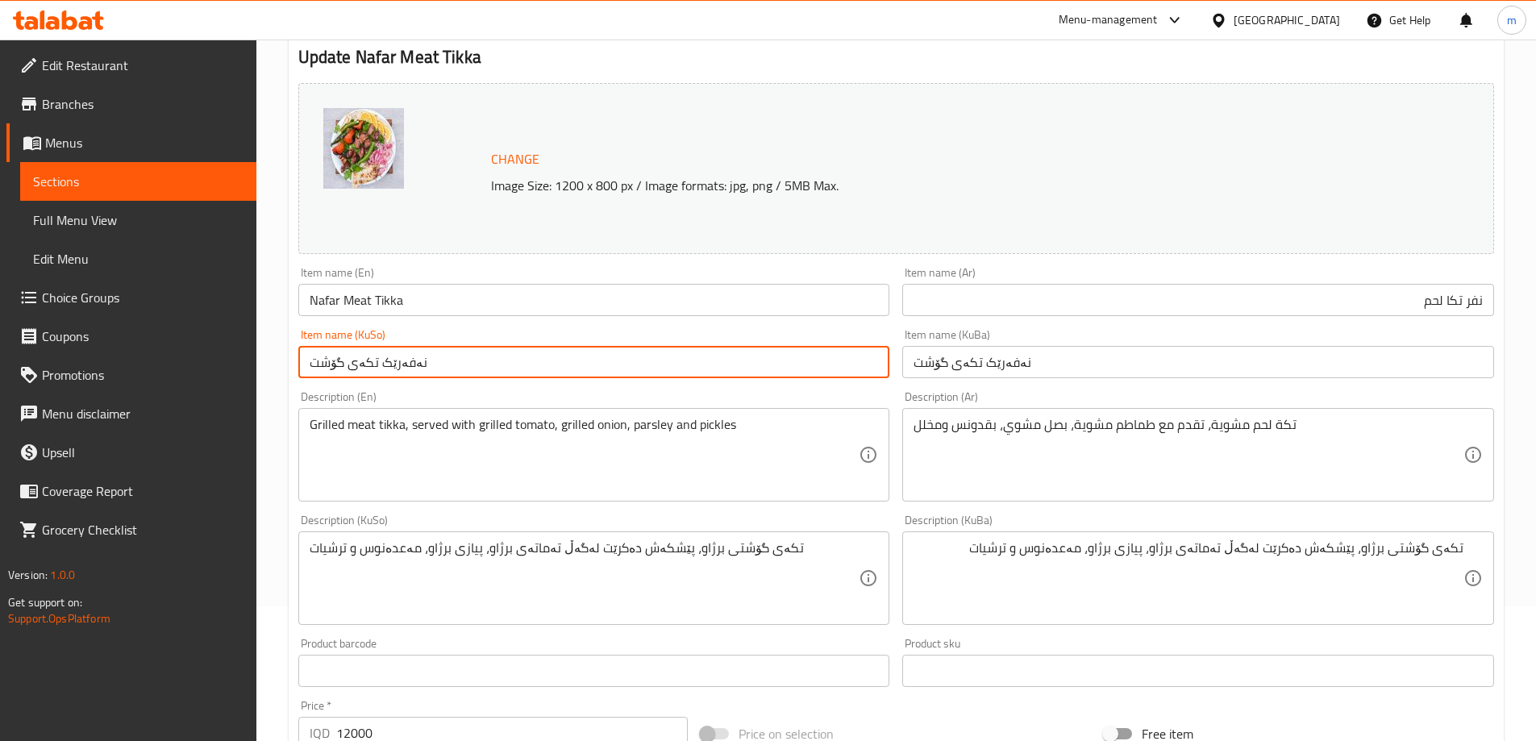
click at [626, 373] on input "نەفەرێک تکەی گۆشت" at bounding box center [594, 362] width 592 height 32
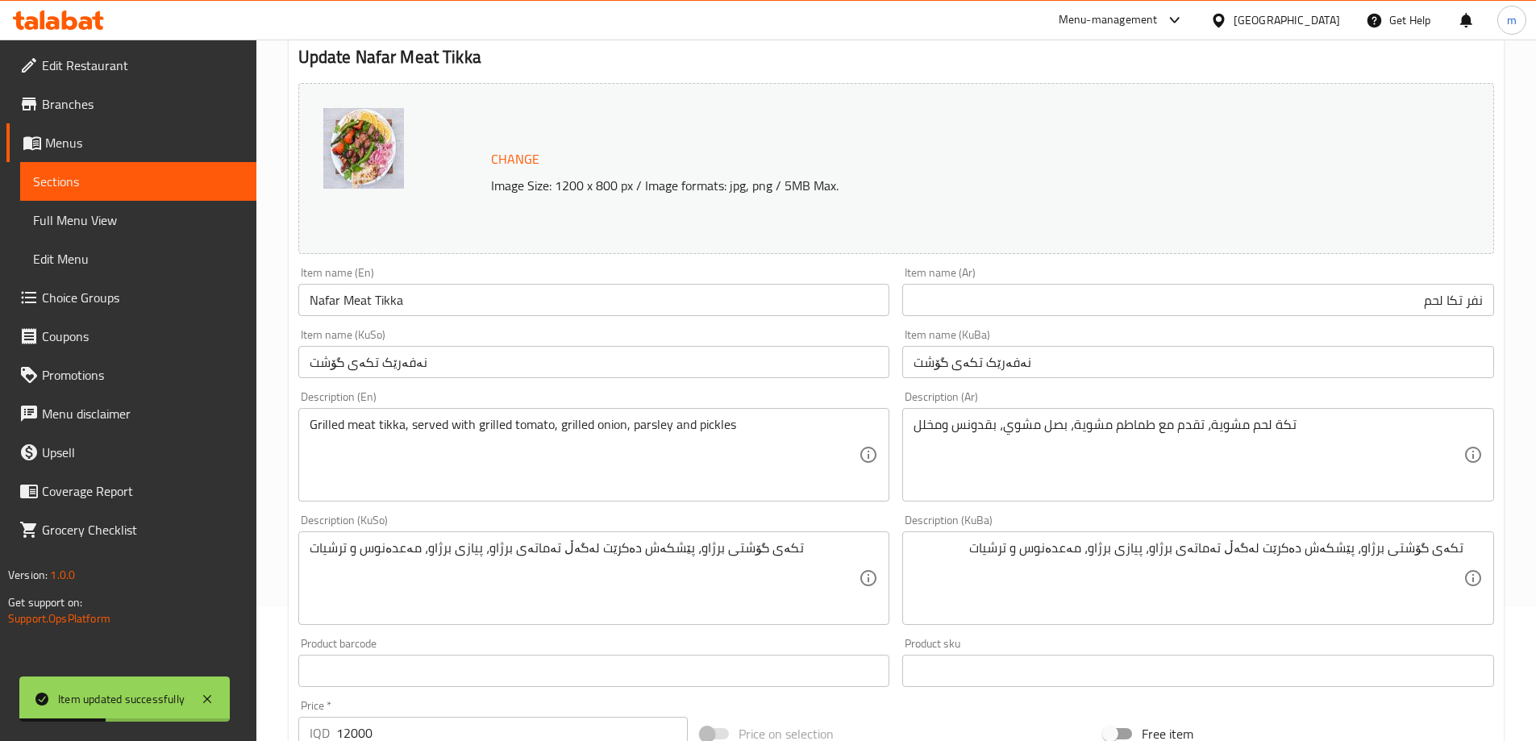
click at [1458, 297] on input "نفر تكا لحم" at bounding box center [1198, 300] width 592 height 32
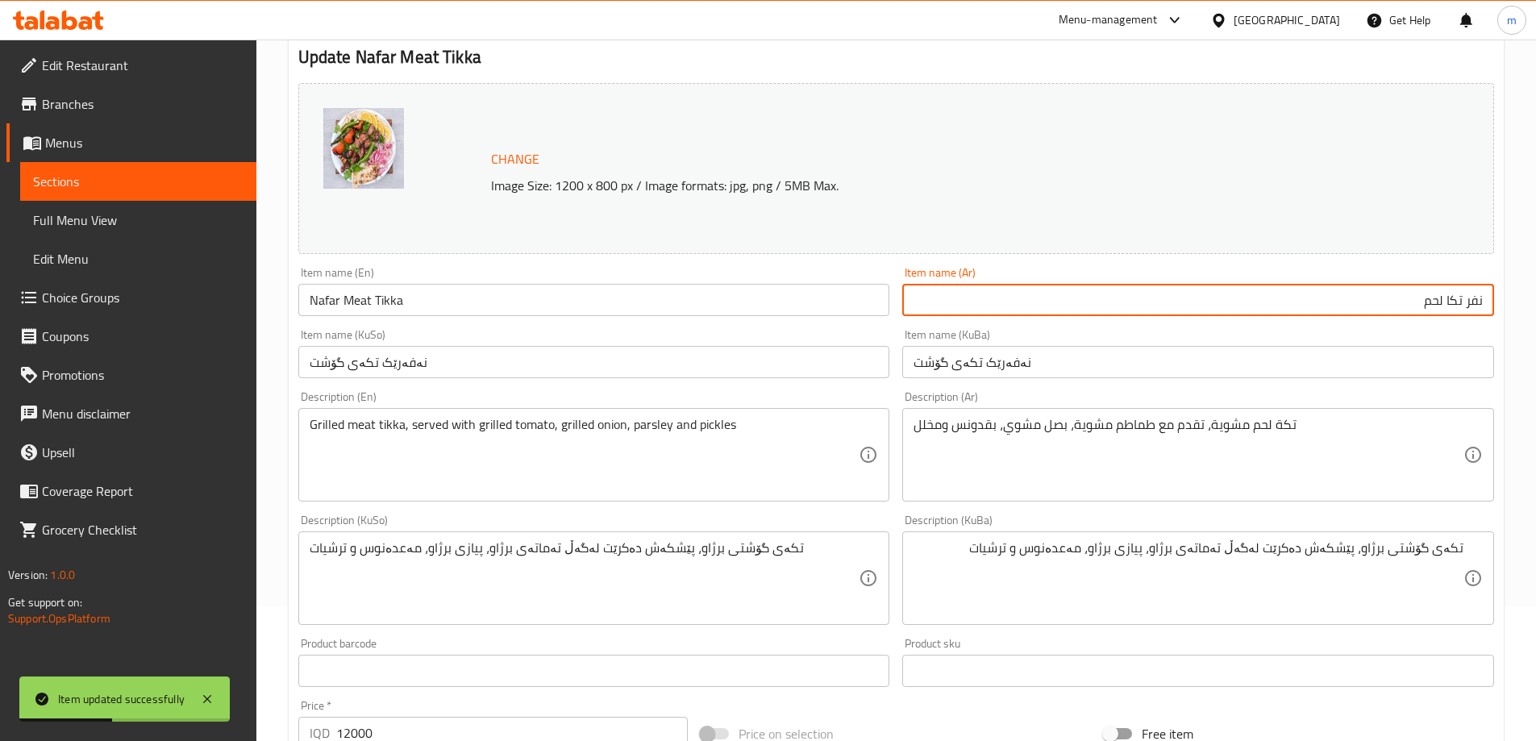
click at [1458, 297] on input "نفر تكا لحم" at bounding box center [1198, 300] width 592 height 32
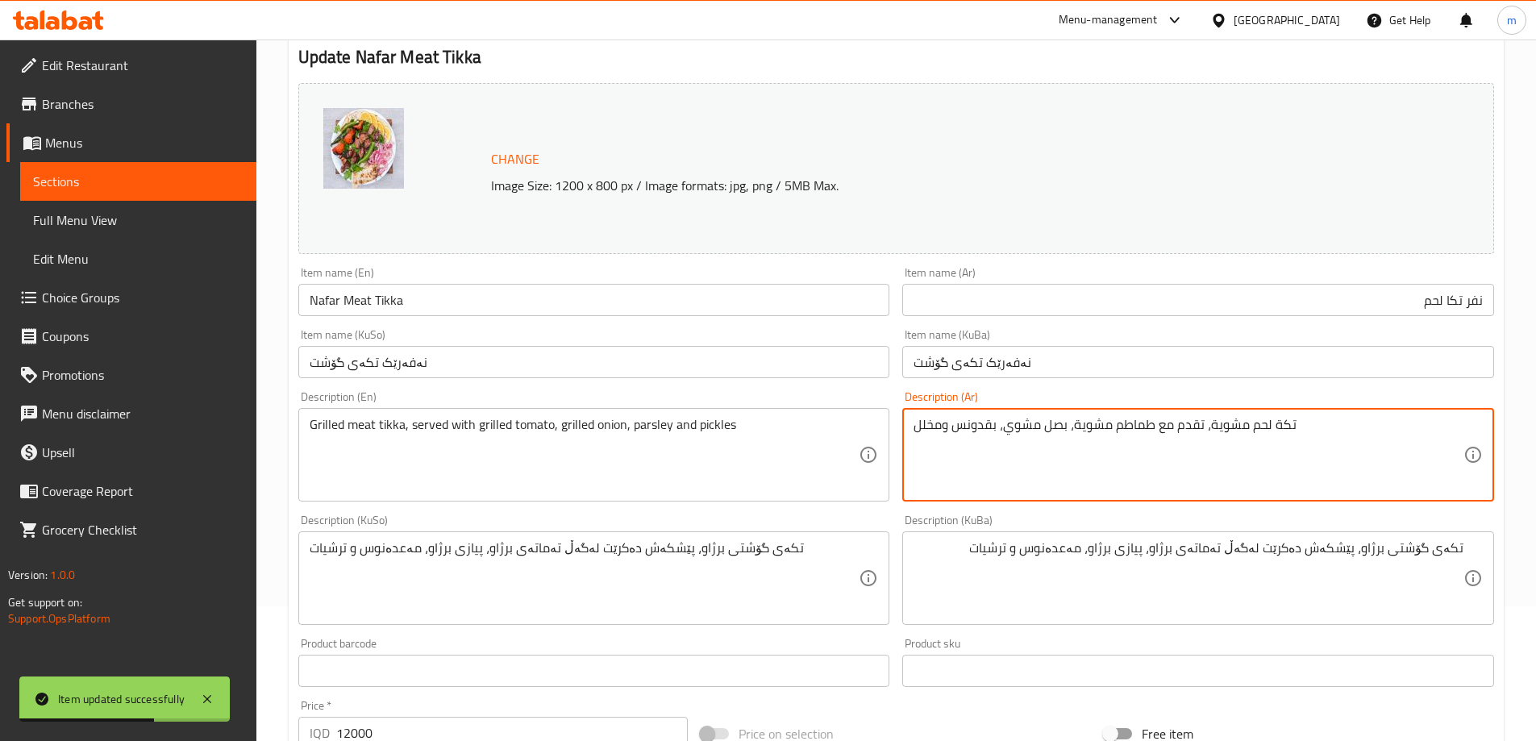
click at [1288, 427] on textarea "تكة لحم مشوية، تقدم مع طماطم مشوية، بصل مشوي، [PERSON_NAME] ومخلل" at bounding box center [1188, 455] width 550 height 77
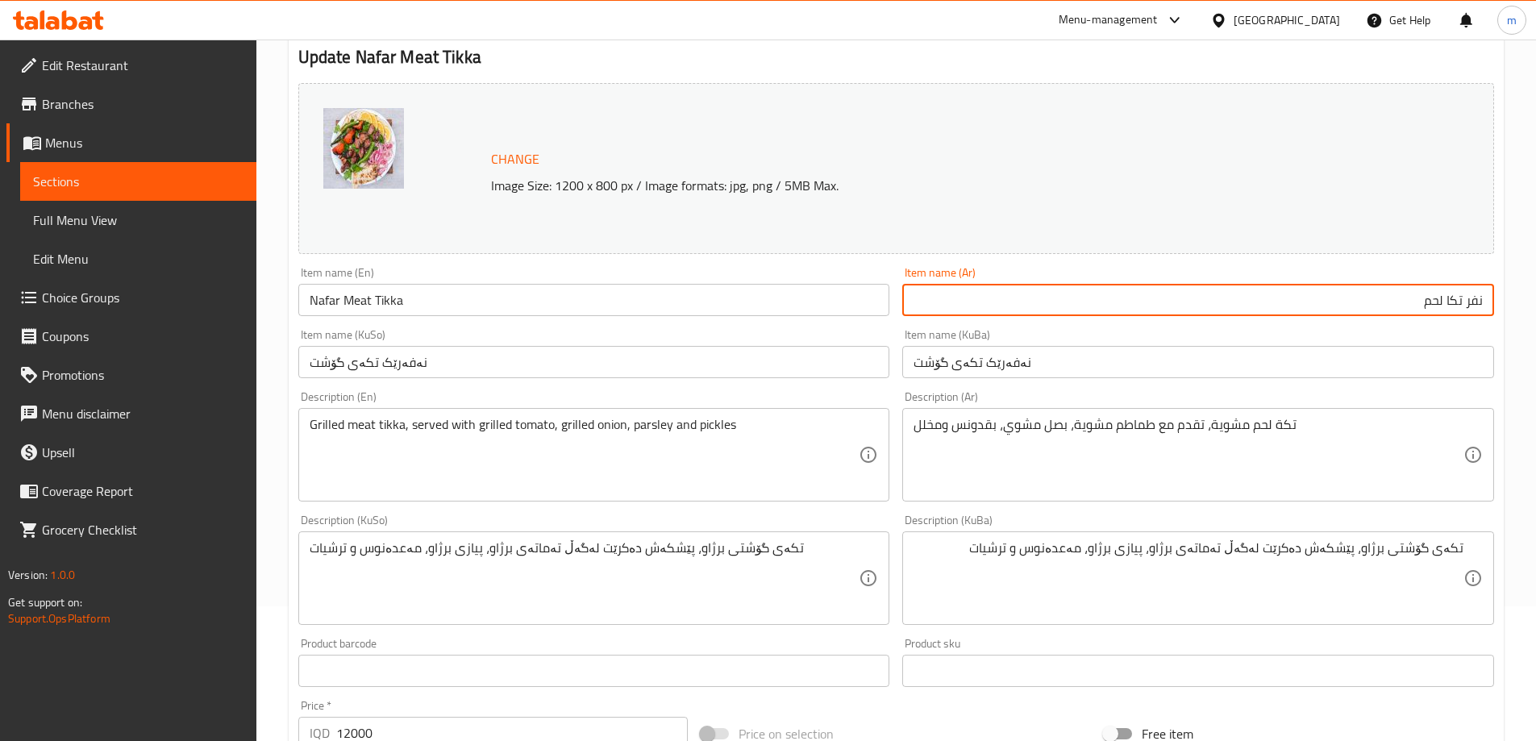
click at [1460, 297] on input "نفر تكا لحم" at bounding box center [1198, 300] width 592 height 32
paste input "text"
type input "نفر تكة لحم"
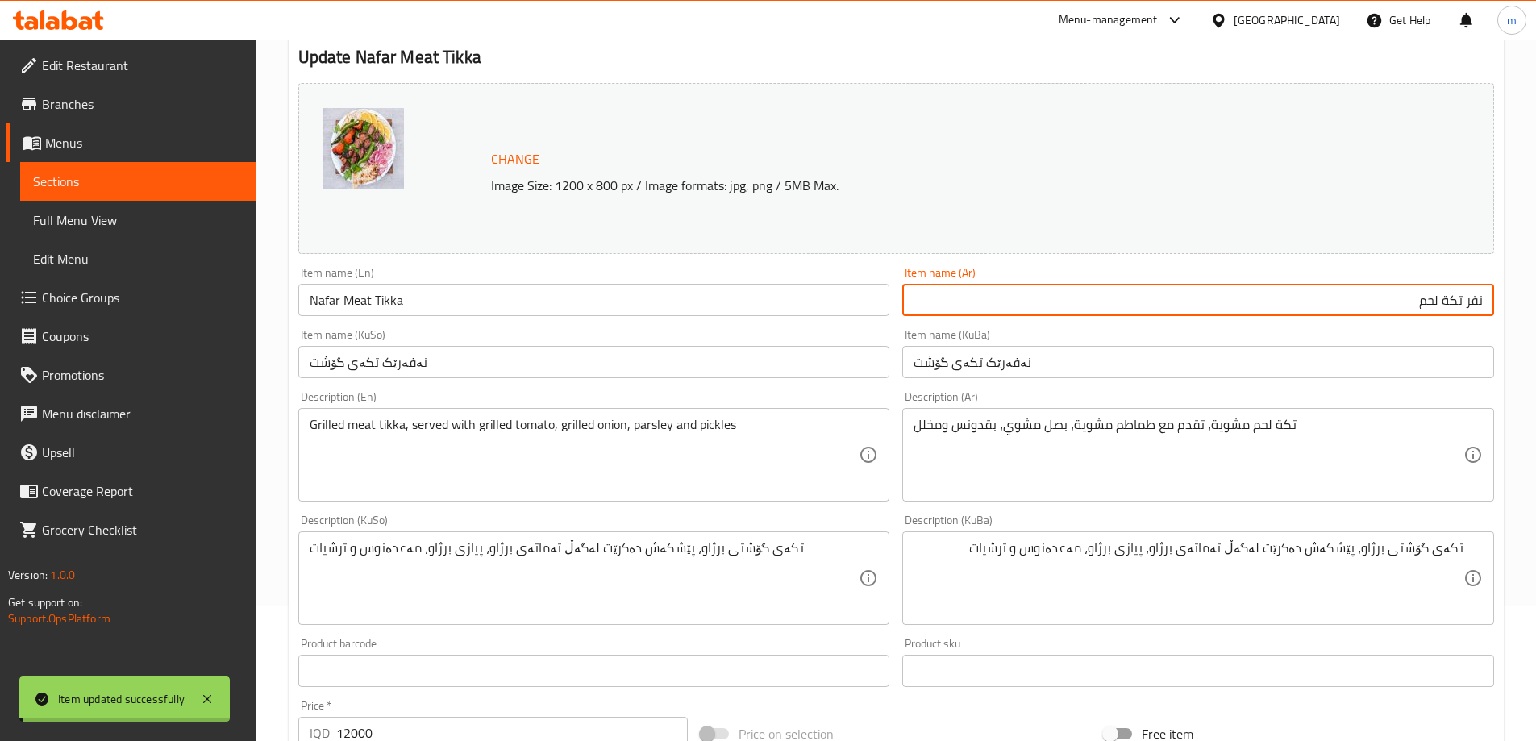
click at [426, 296] on input "Nafar Meat Tikka" at bounding box center [594, 300] width 592 height 32
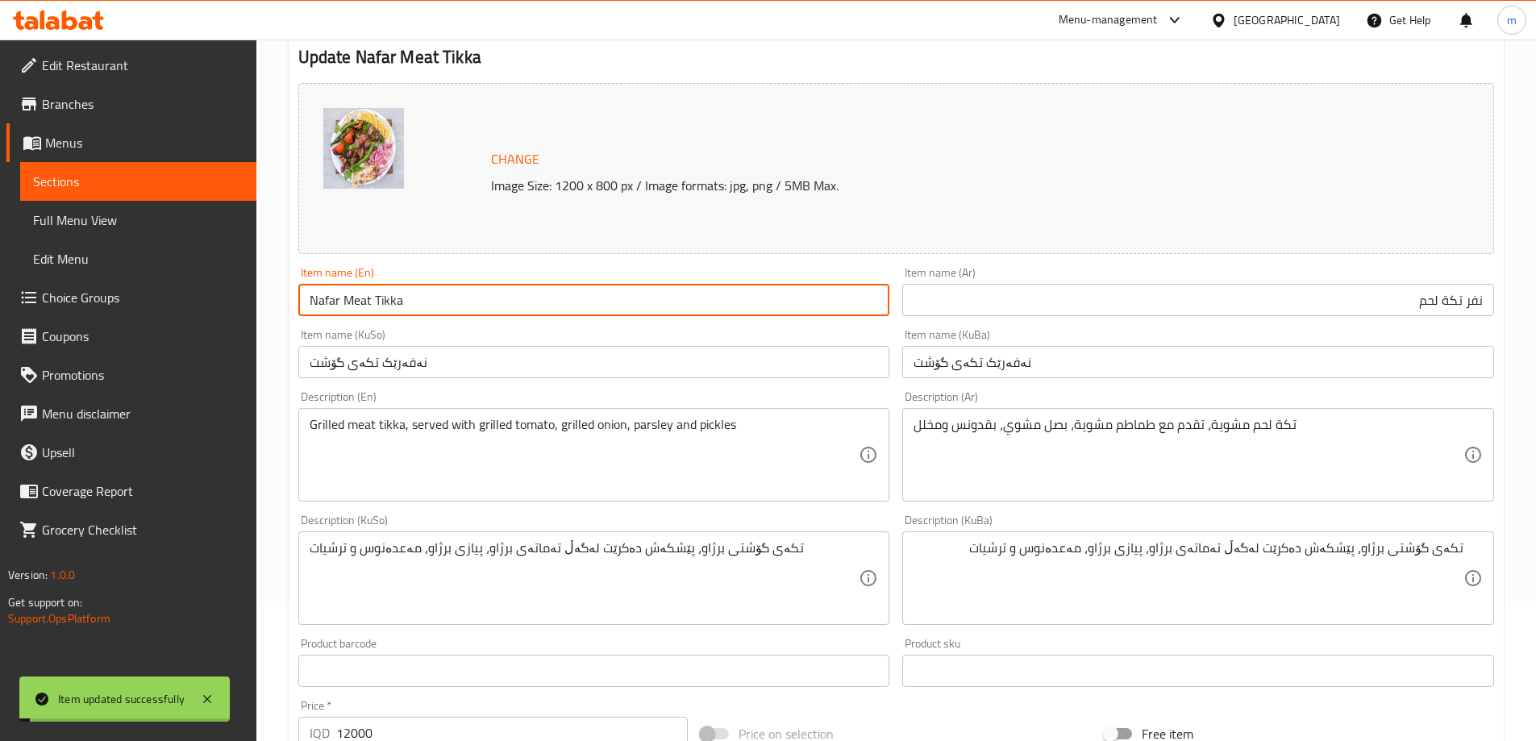
click at [426, 296] on input "Nafar Meat Tikka" at bounding box center [594, 300] width 592 height 32
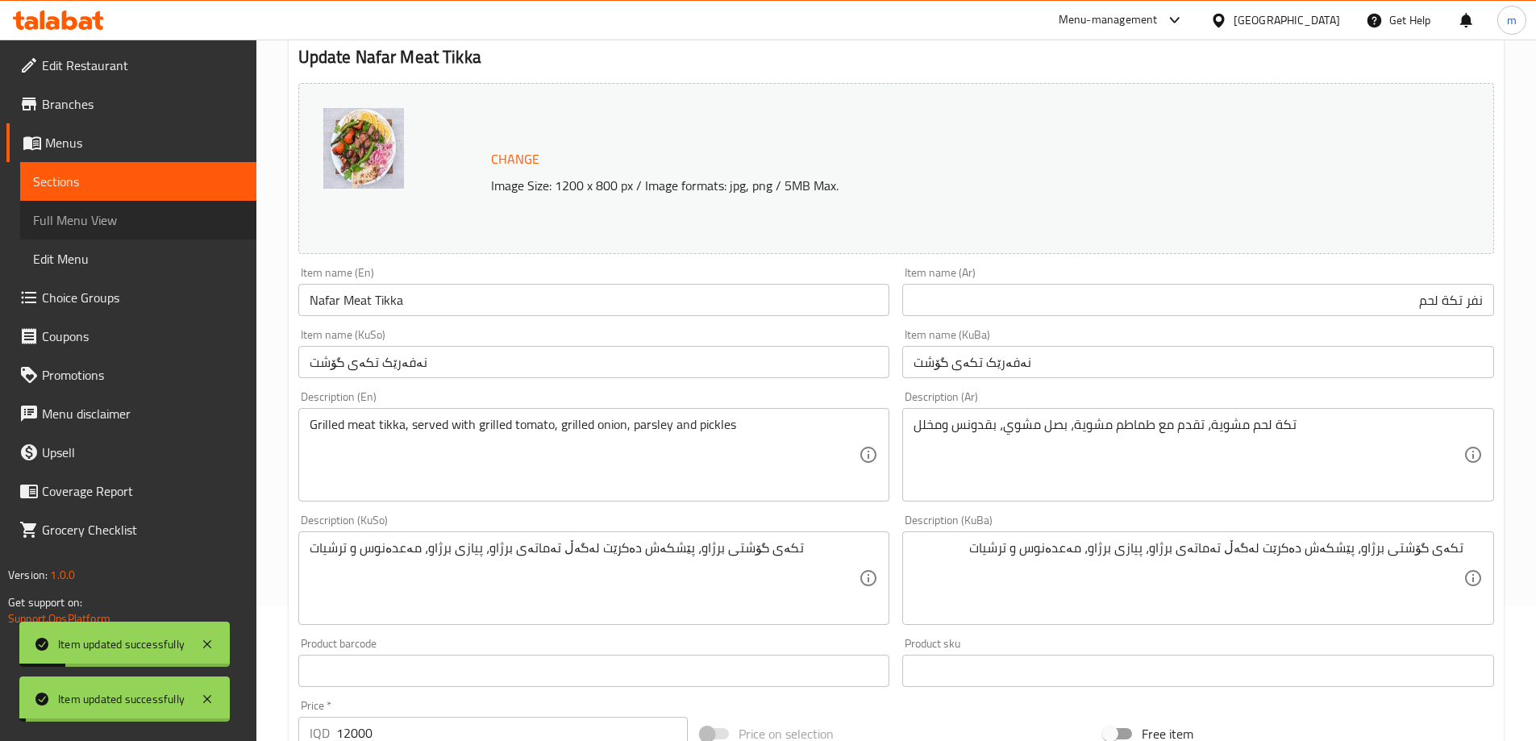
click at [106, 214] on span "Full Menu View" at bounding box center [138, 219] width 210 height 19
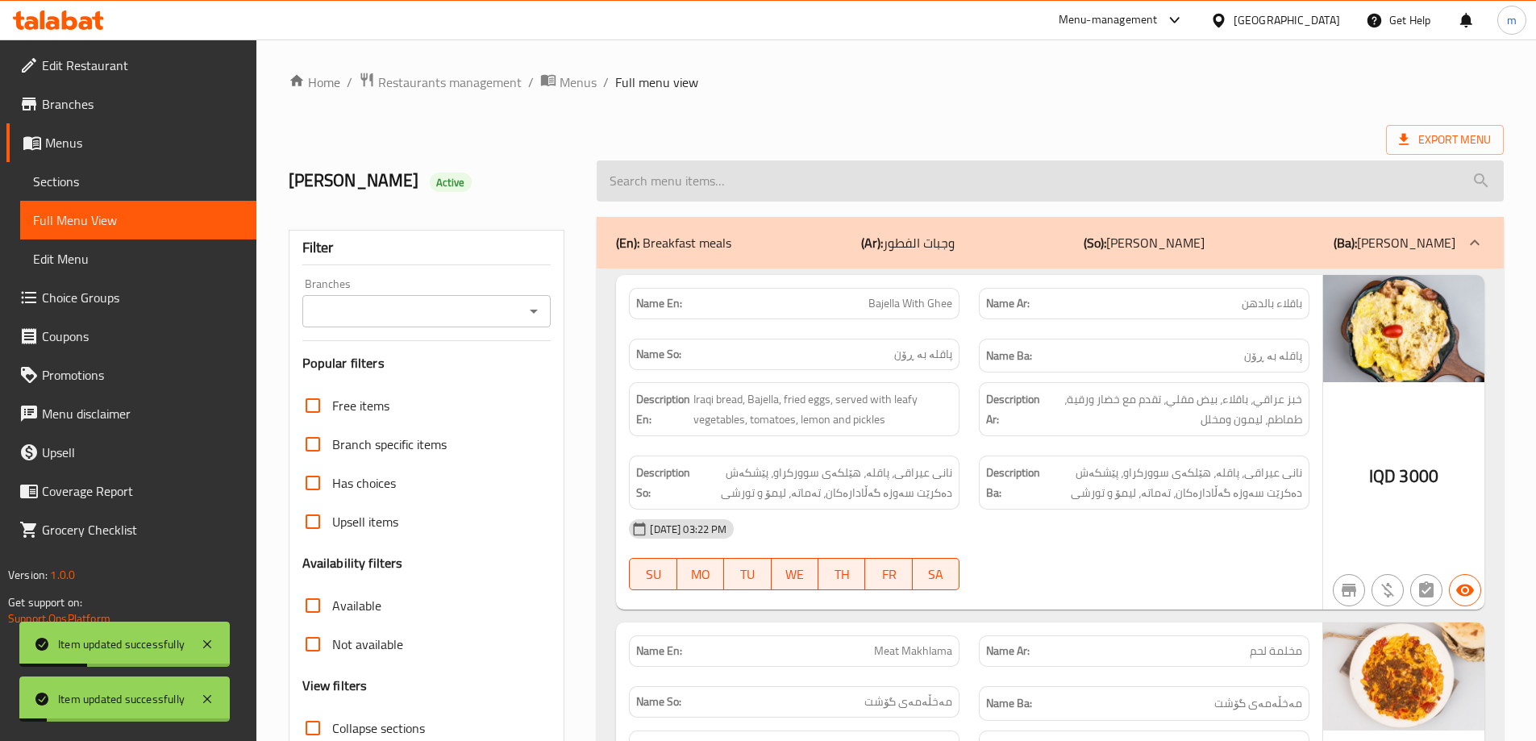
click at [675, 177] on input "search" at bounding box center [1049, 180] width 907 height 41
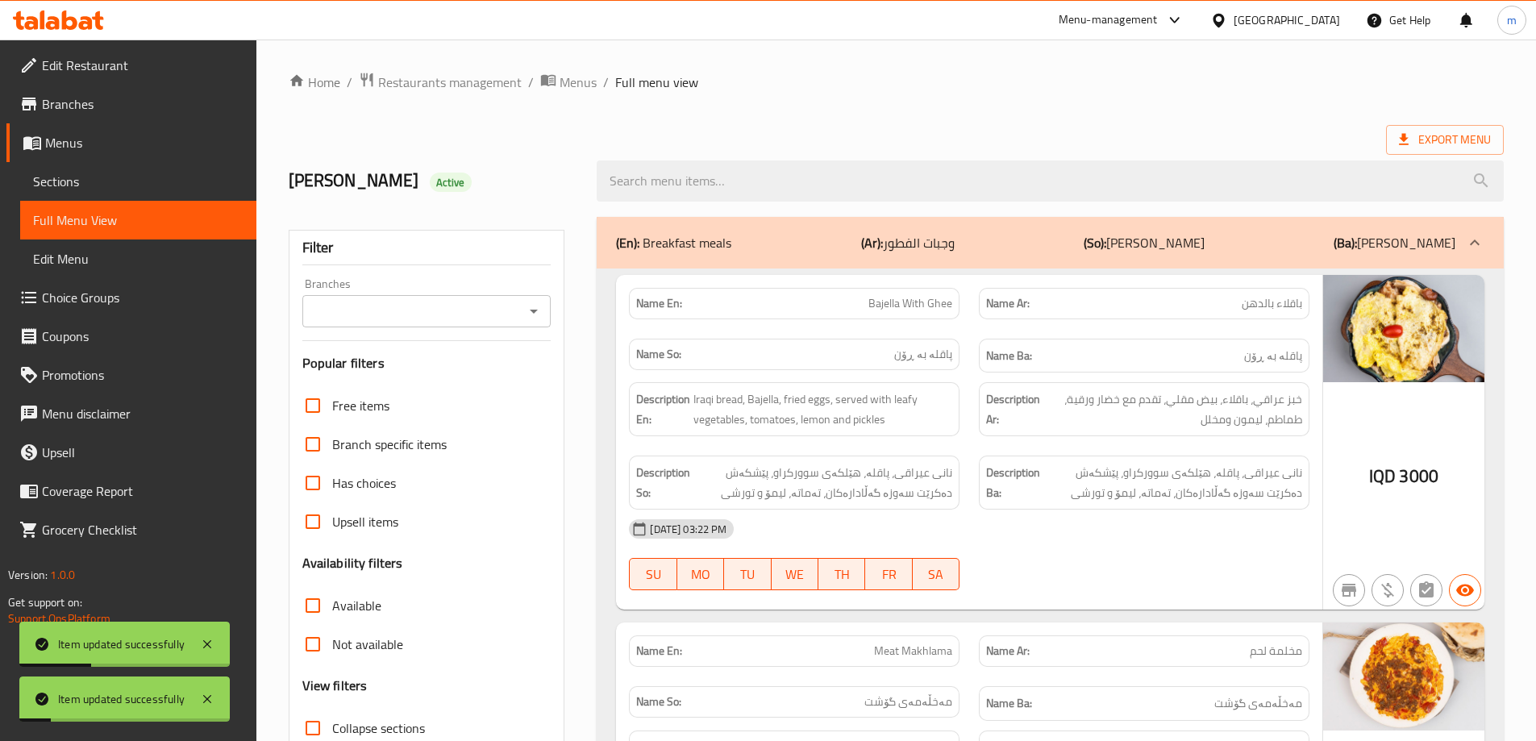
paste input "Nafar Meat Tikka"
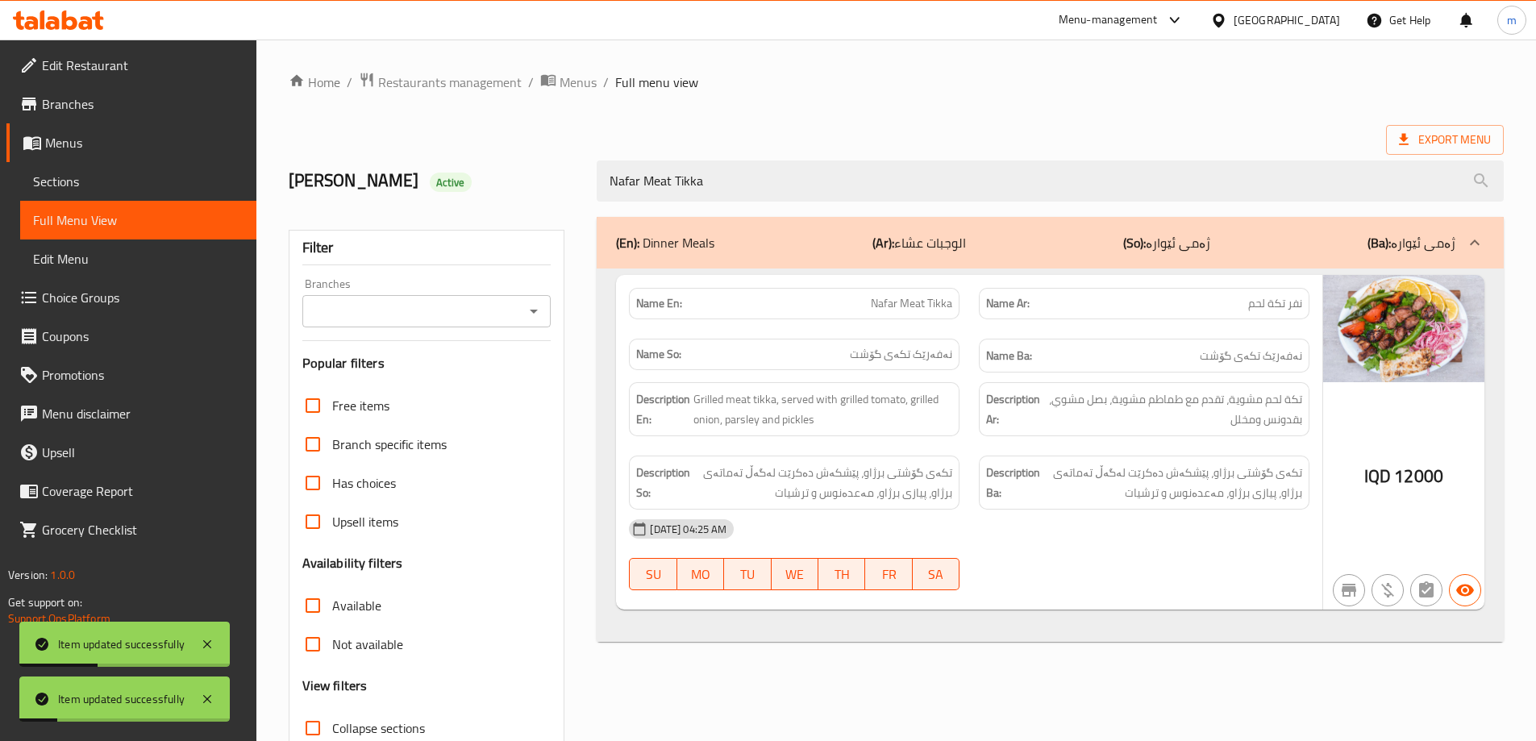
click at [533, 308] on icon "Open" at bounding box center [533, 310] width 19 height 19
type input "Nafar Meat Tikka"
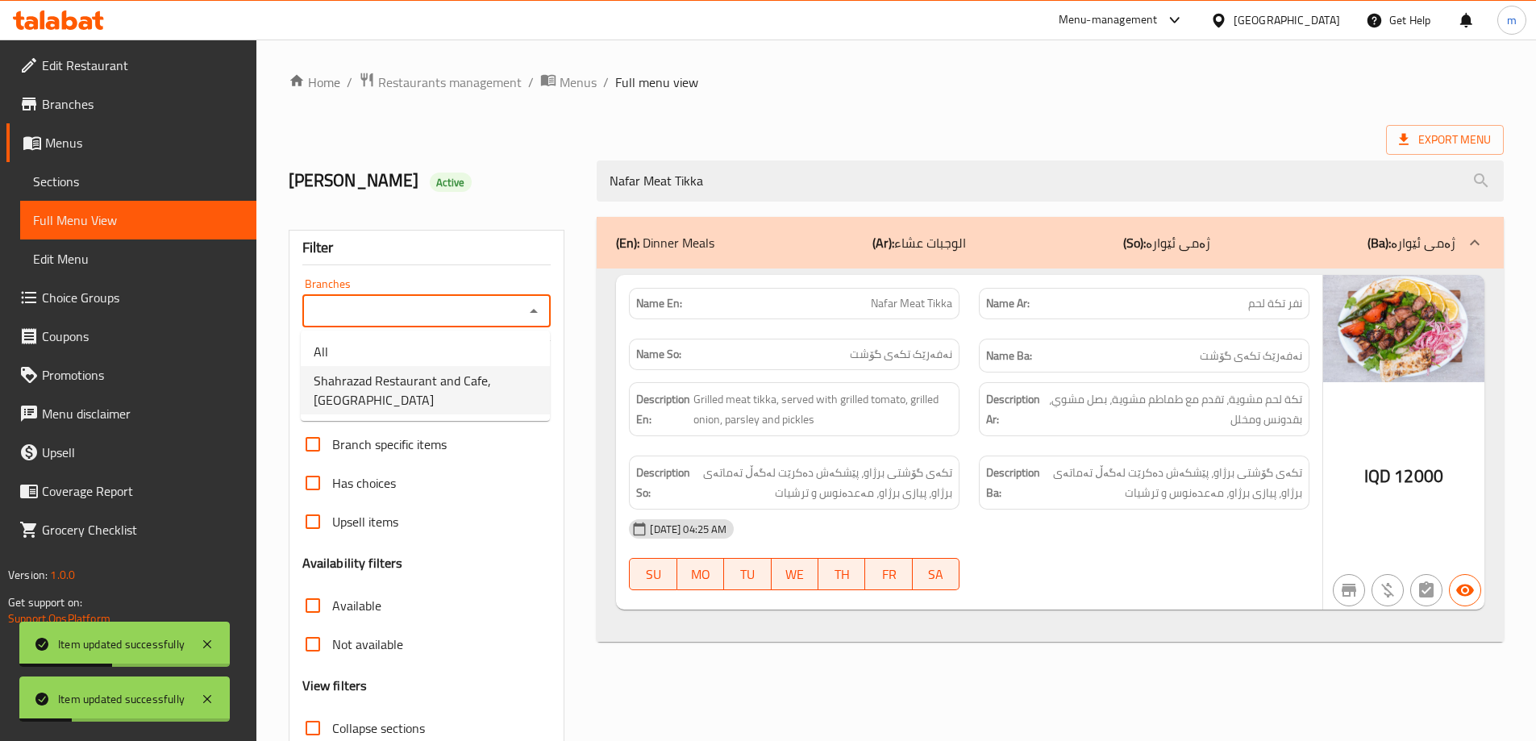
click at [464, 381] on span "Shahrazad Restaurant and Cafe, [GEOGRAPHIC_DATA]" at bounding box center [425, 390] width 223 height 39
type input "Shahrazad Restaurant and Cafe, [GEOGRAPHIC_DATA]"
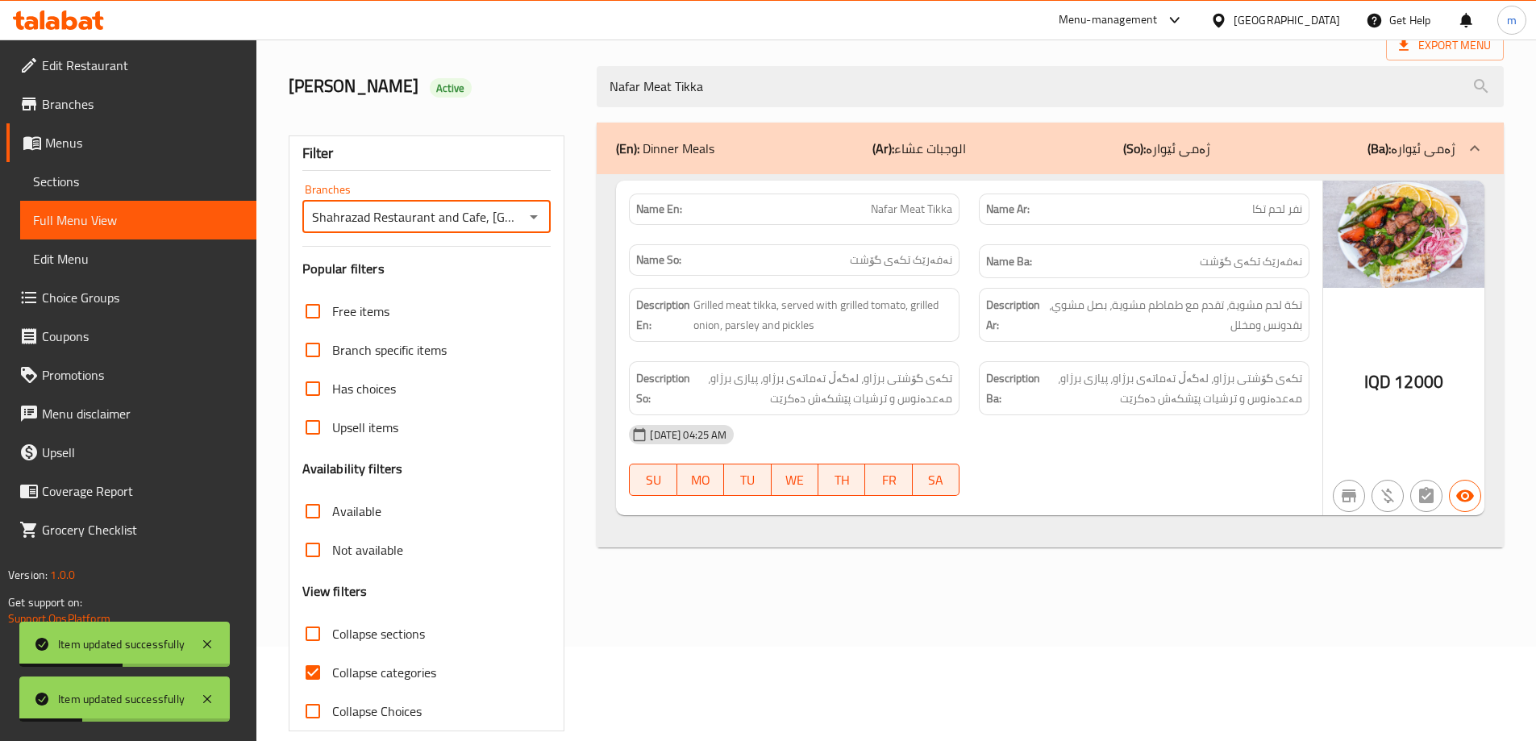
scroll to position [117, 0]
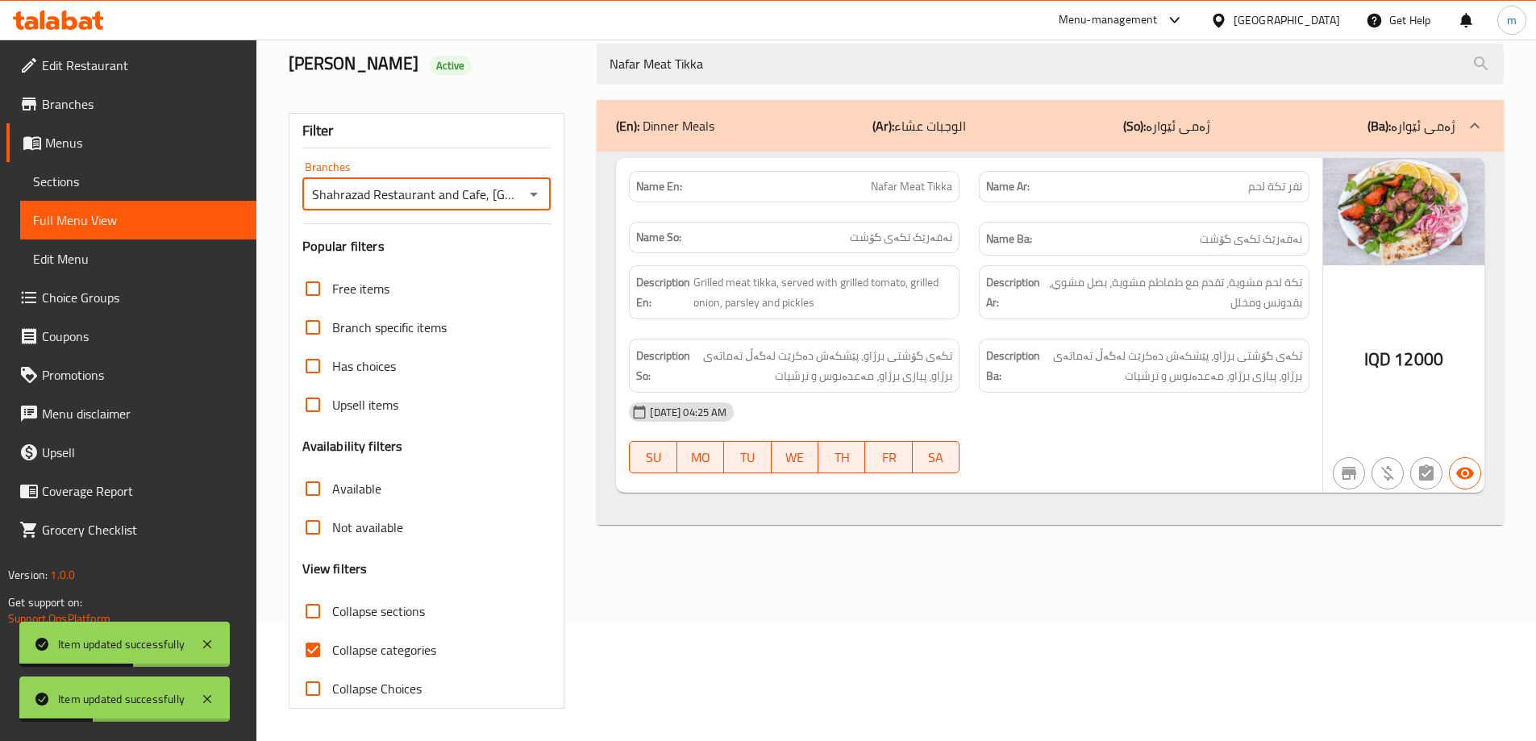
click at [357, 646] on span "Collapse categories" at bounding box center [384, 649] width 104 height 19
click at [332, 646] on input "Collapse categories" at bounding box center [312, 649] width 39 height 39
checkbox input "false"
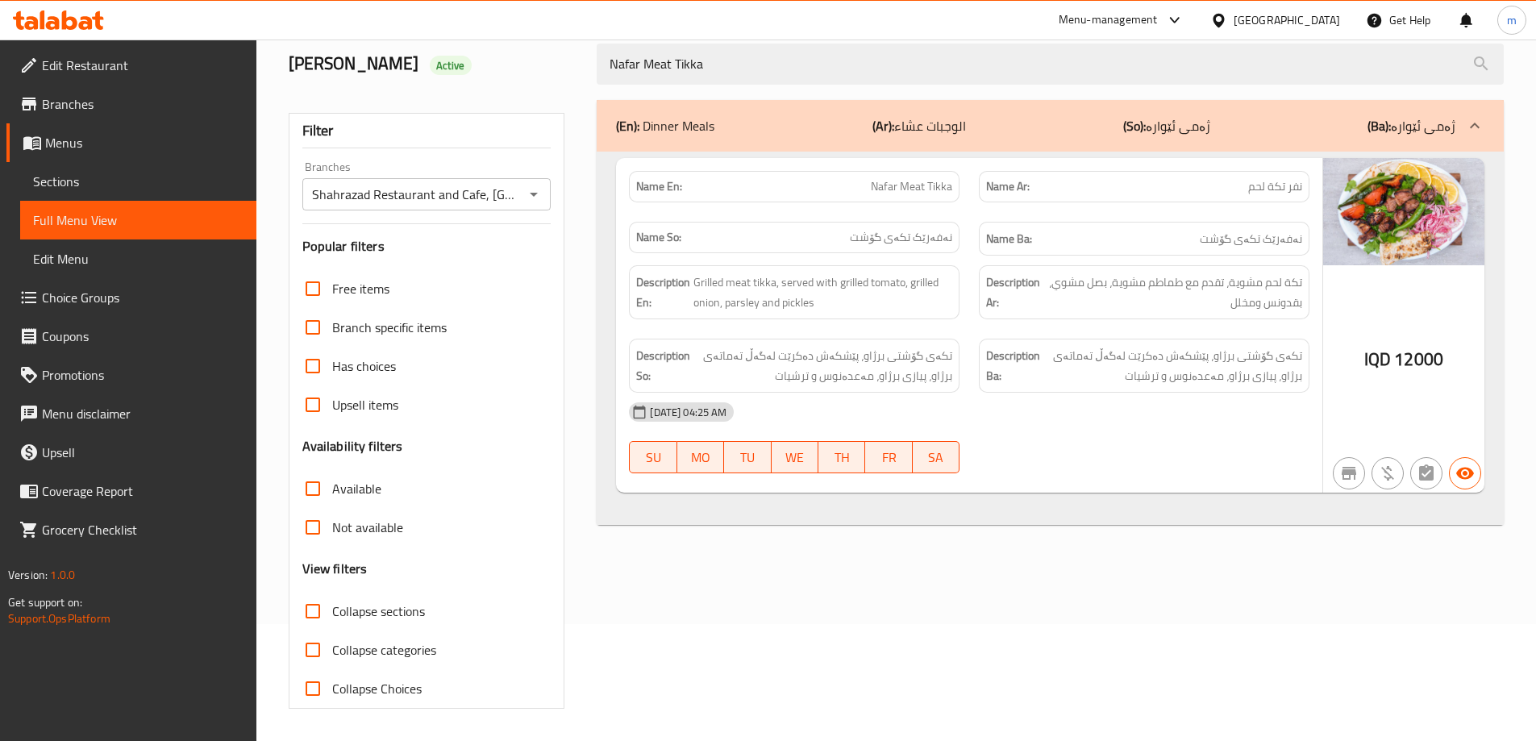
click at [104, 181] on span "Sections" at bounding box center [138, 181] width 210 height 19
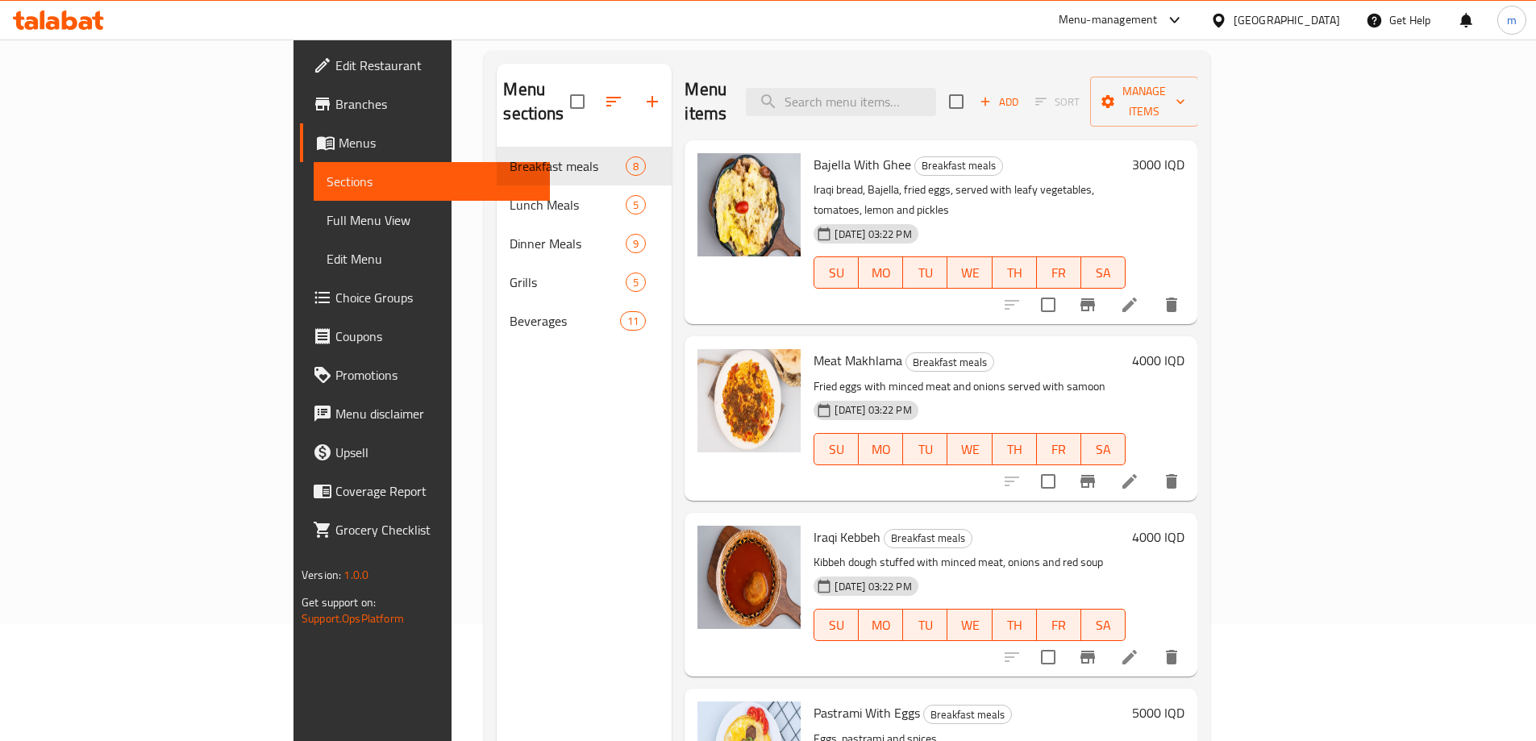
click at [916, 140] on div "Bajella With Ghee Breakfast meals Iraqi bread, Bajella, fried eggs, served with…" at bounding box center [940, 232] width 512 height 184
click at [936, 100] on input "search" at bounding box center [841, 102] width 190 height 28
paste input "Nafar Meat Tikka"
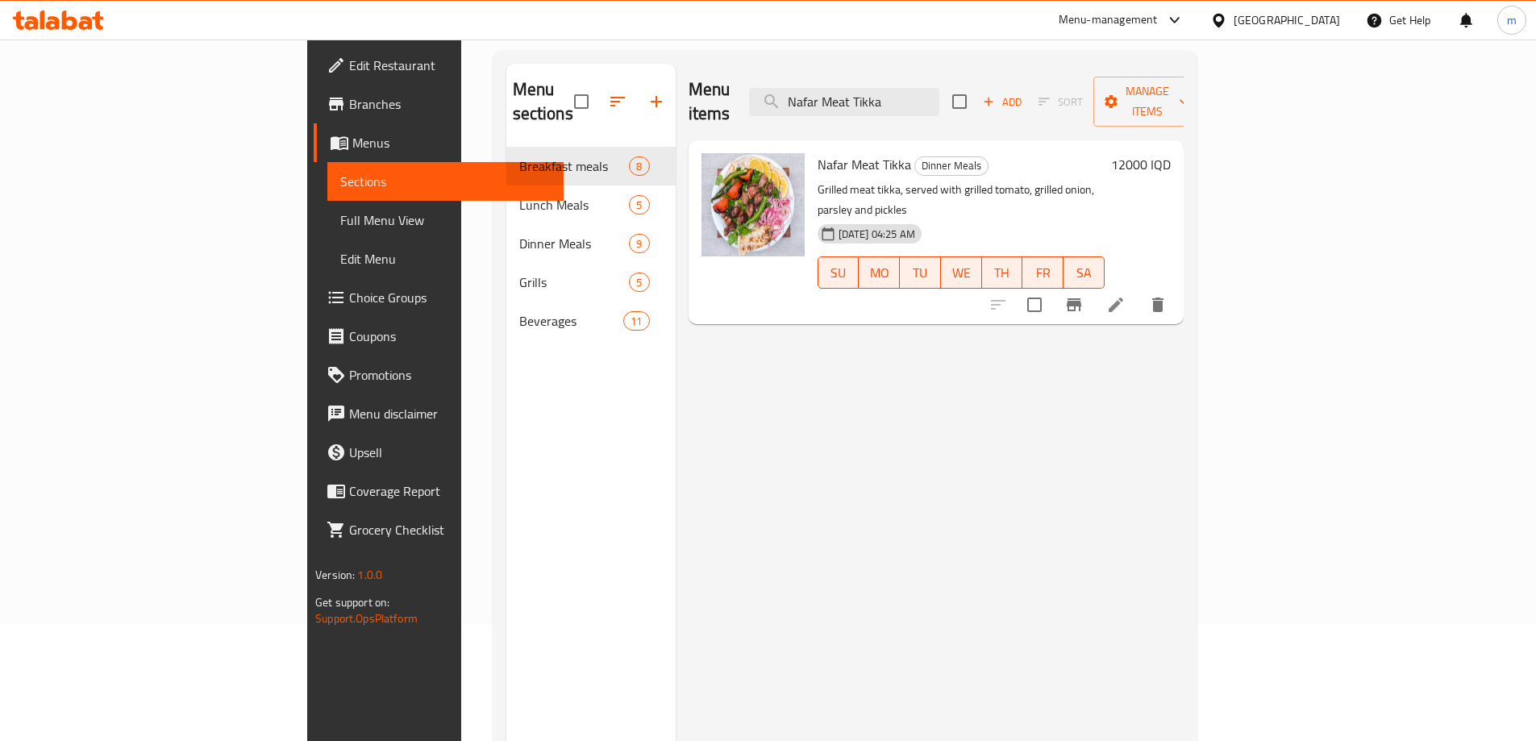
type input "Nafar Meat Tikka"
click at [817, 152] on span "Nafar Meat Tikka" at bounding box center [864, 164] width 94 height 24
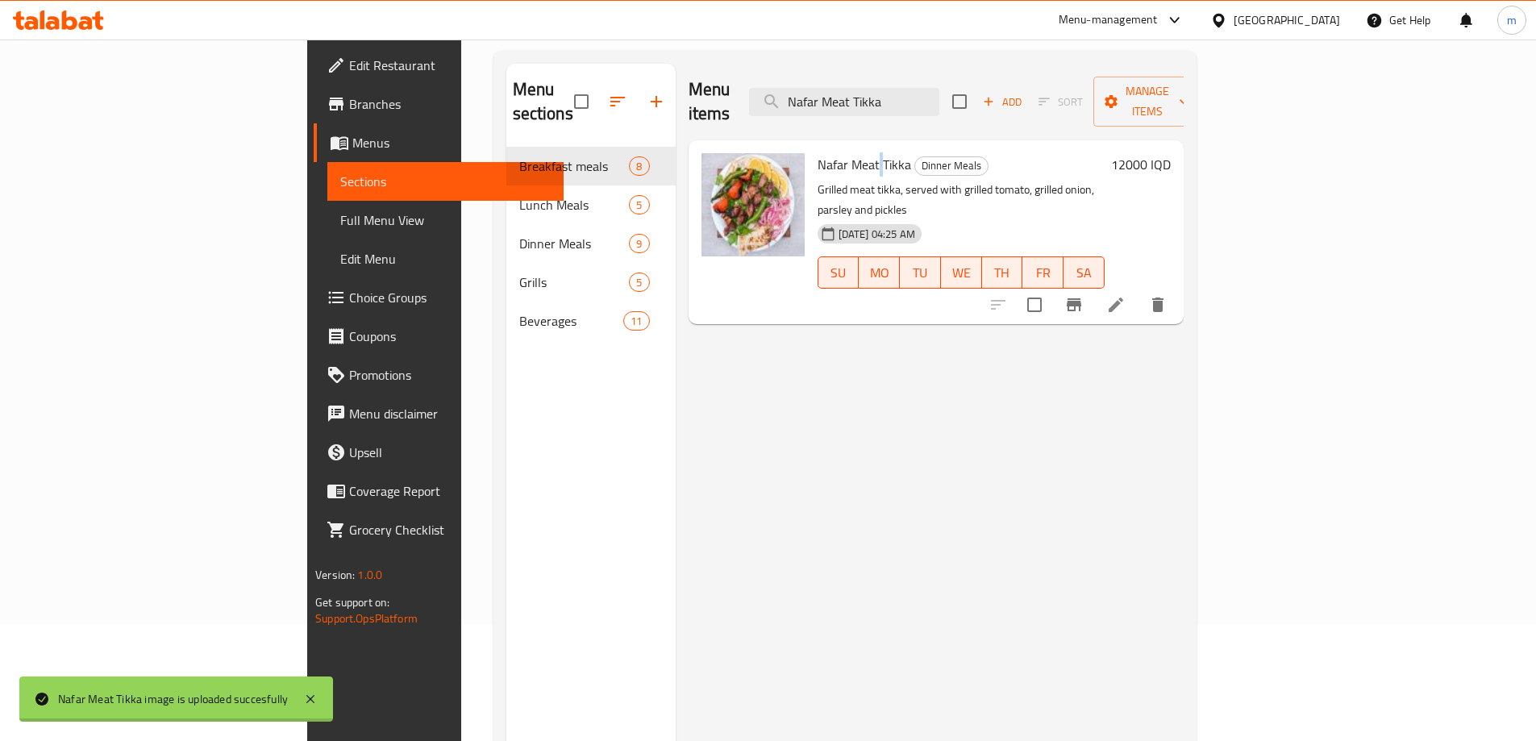
click at [817, 152] on span "Nafar Meat Tikka" at bounding box center [864, 164] width 94 height 24
copy h6 "Nafar Meat Tikka"
click at [340, 223] on span "Full Menu View" at bounding box center [445, 219] width 210 height 19
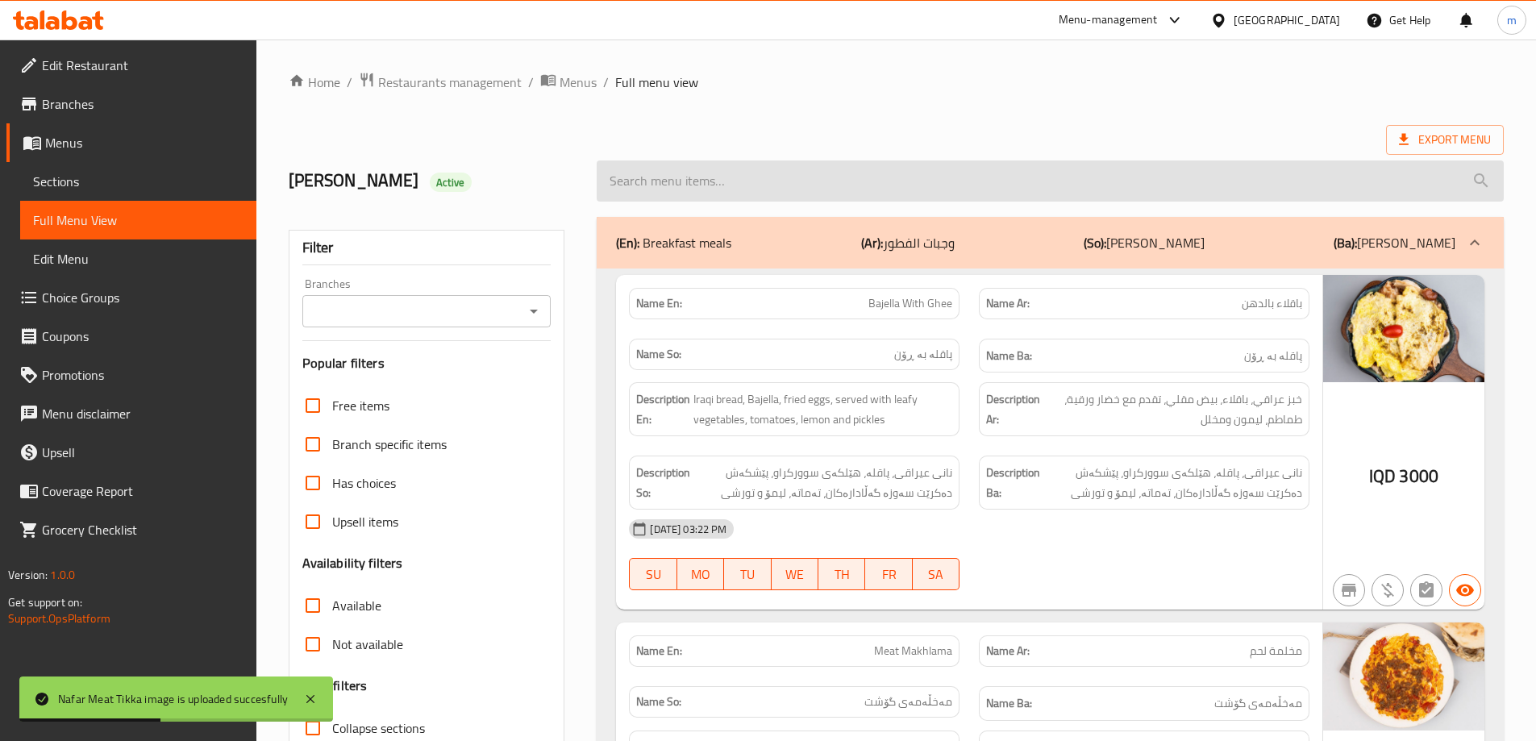
click at [692, 176] on input "search" at bounding box center [1049, 180] width 907 height 41
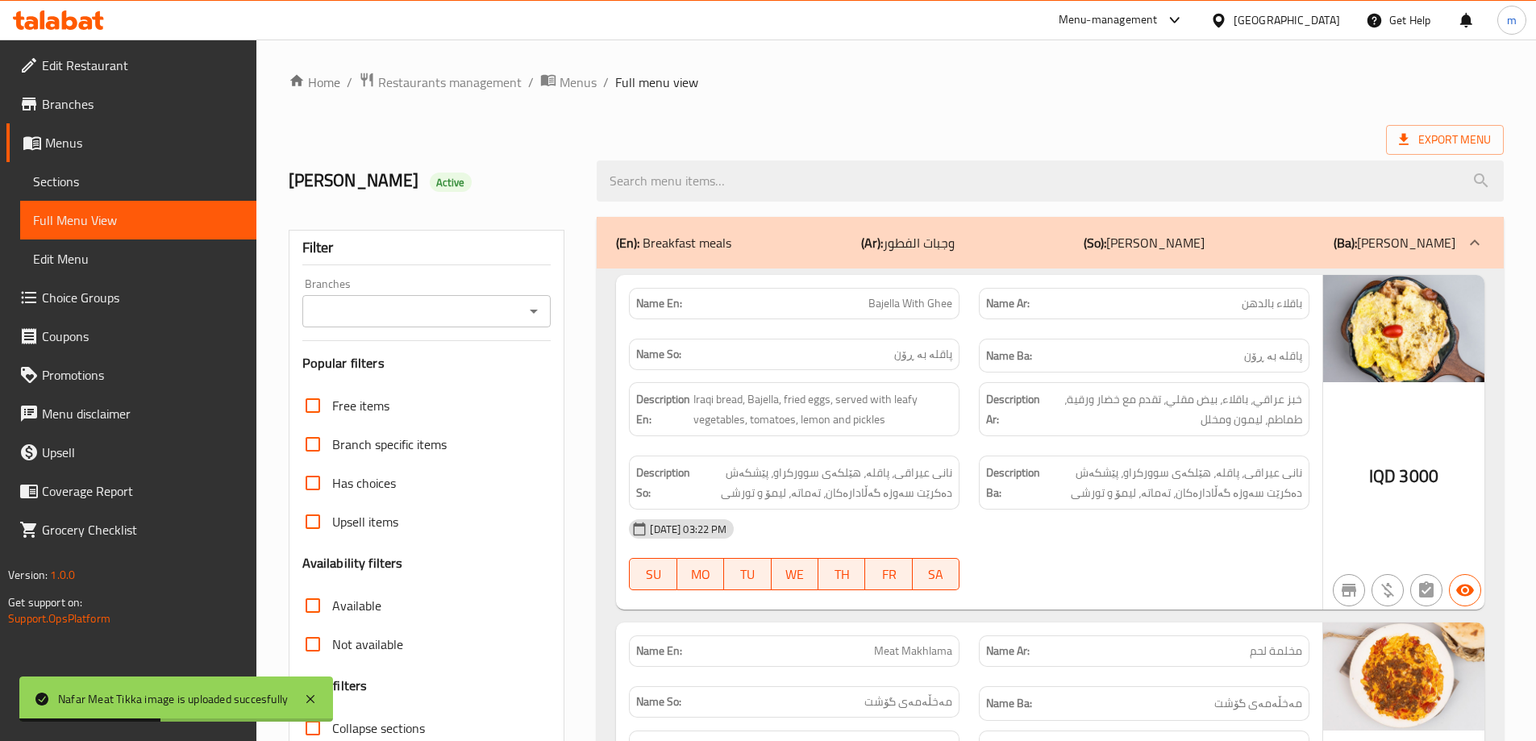
paste input "Nafar Meat Tikka"
type input "Nafar Meat Tikka"
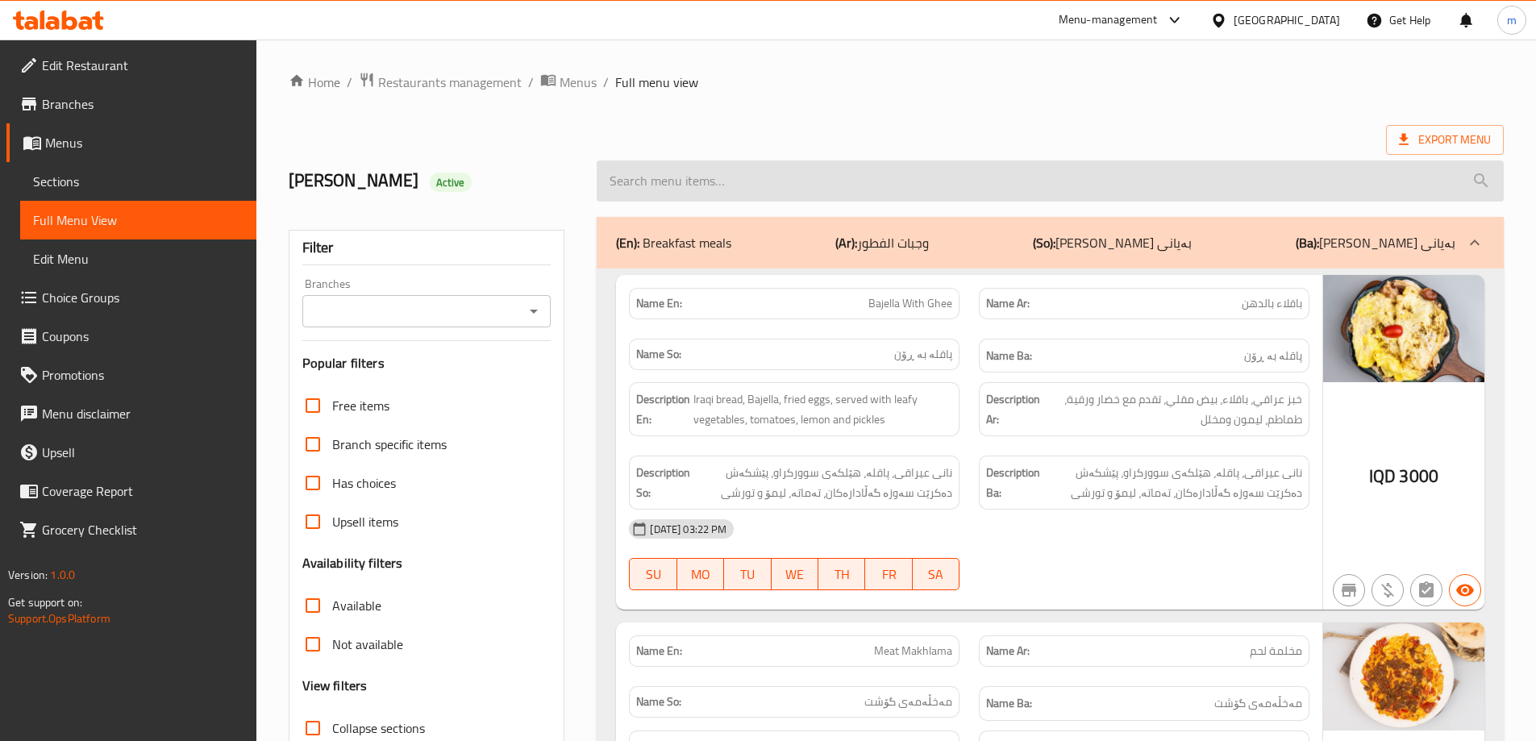
click at [705, 172] on input "search" at bounding box center [1049, 180] width 907 height 41
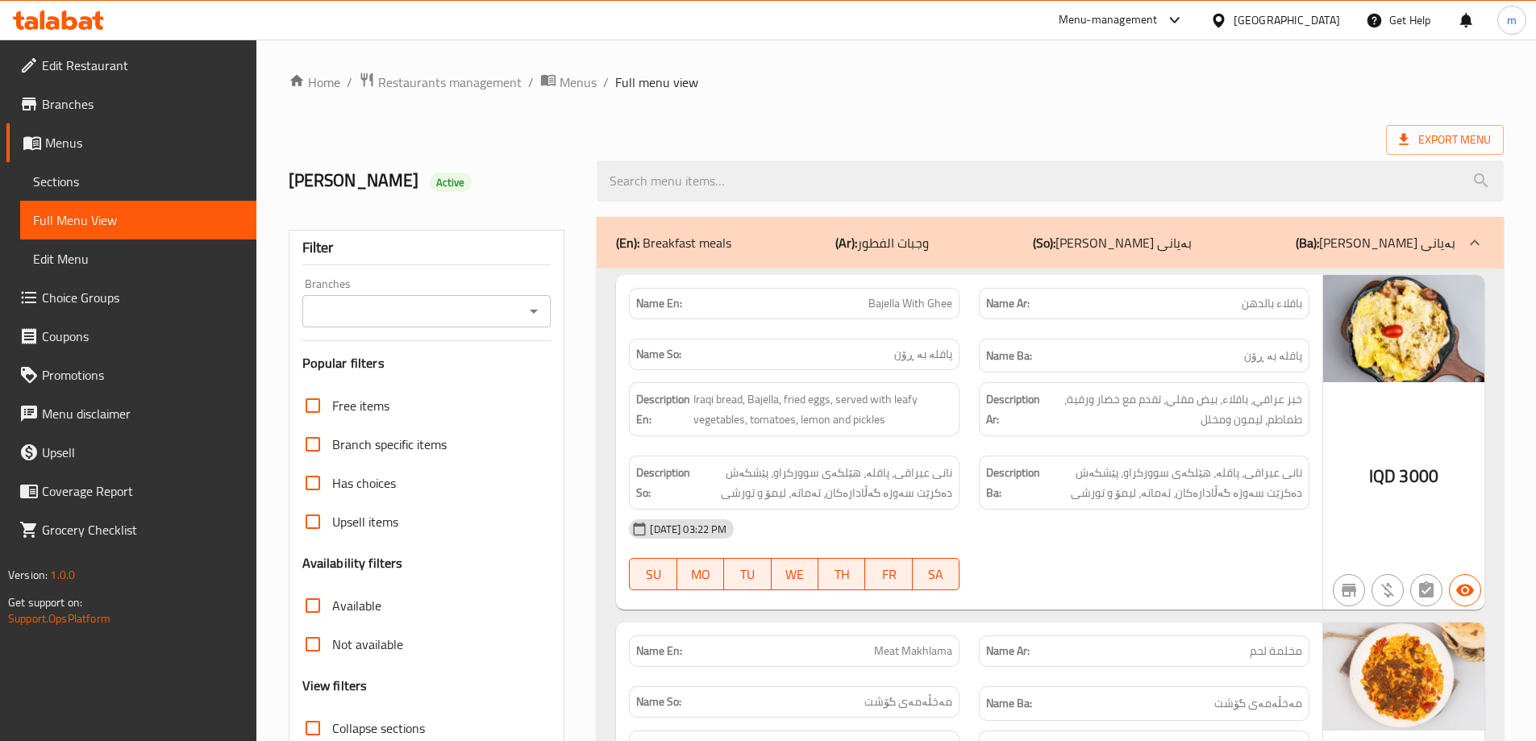
paste input "Nafar Meat Tikka"
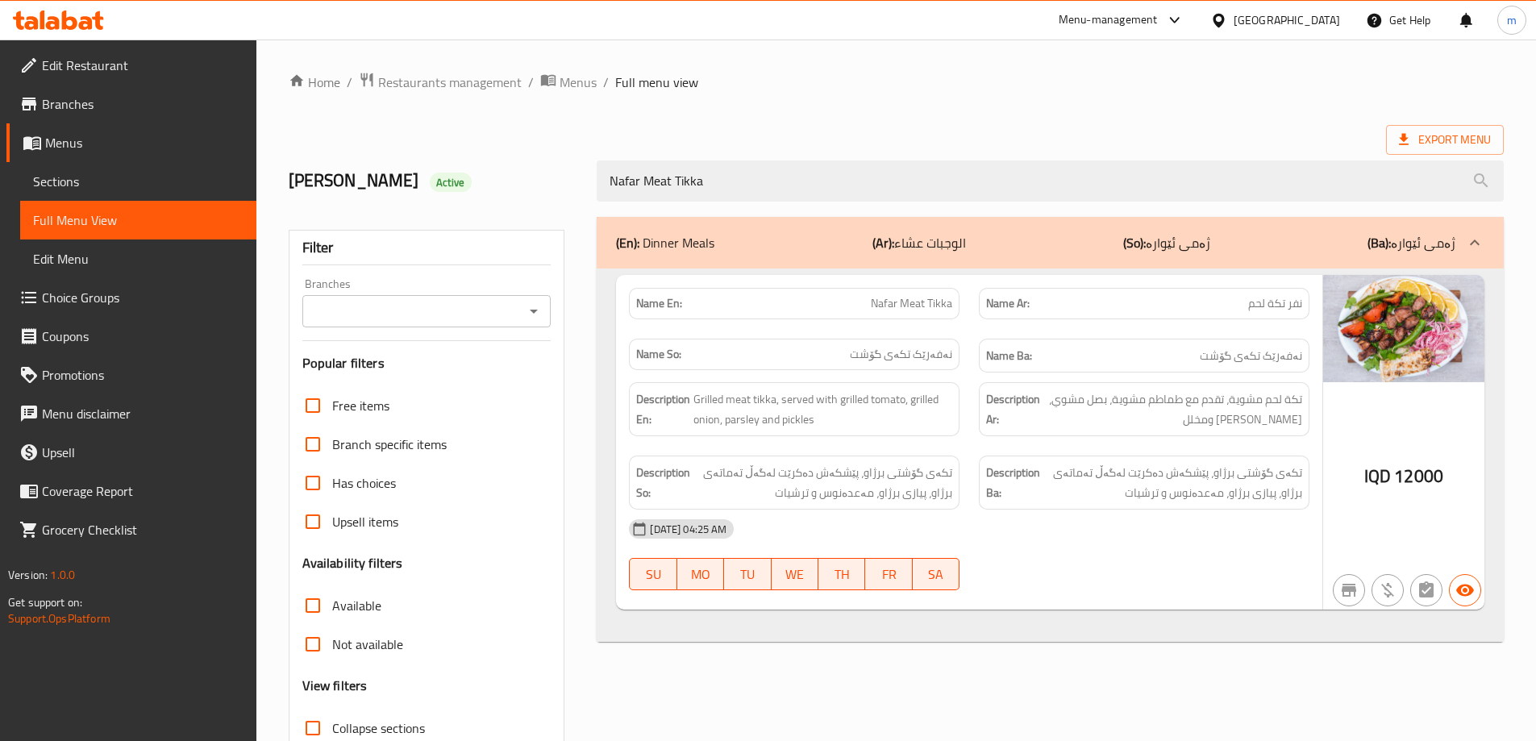
click at [536, 312] on icon "Open" at bounding box center [533, 310] width 19 height 19
type input "Nafar Meat Tikka"
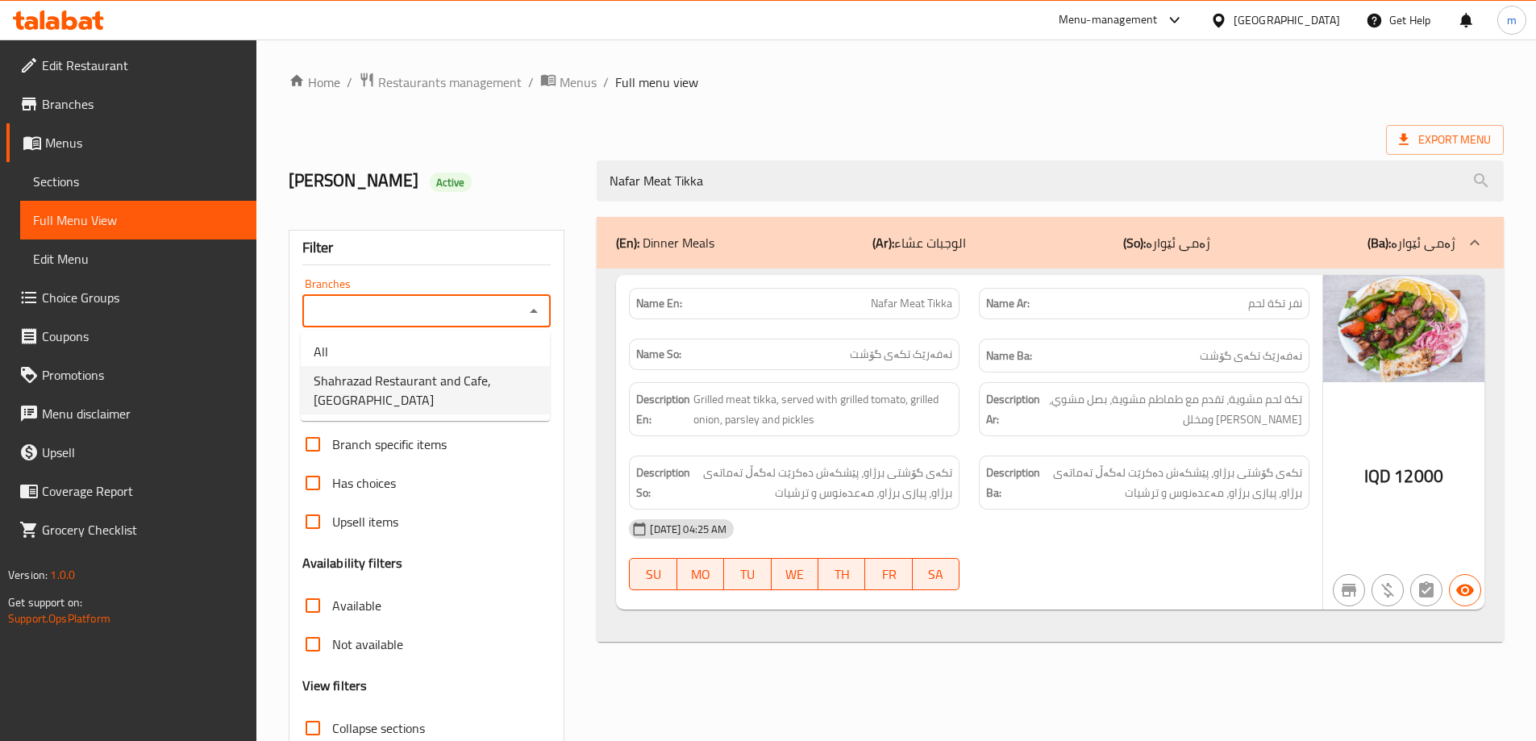
click at [458, 372] on span "Shahrazad Restaurant and Cafe, [GEOGRAPHIC_DATA]" at bounding box center [425, 390] width 223 height 39
type input "Shahrazad Restaurant and Cafe, [GEOGRAPHIC_DATA]"
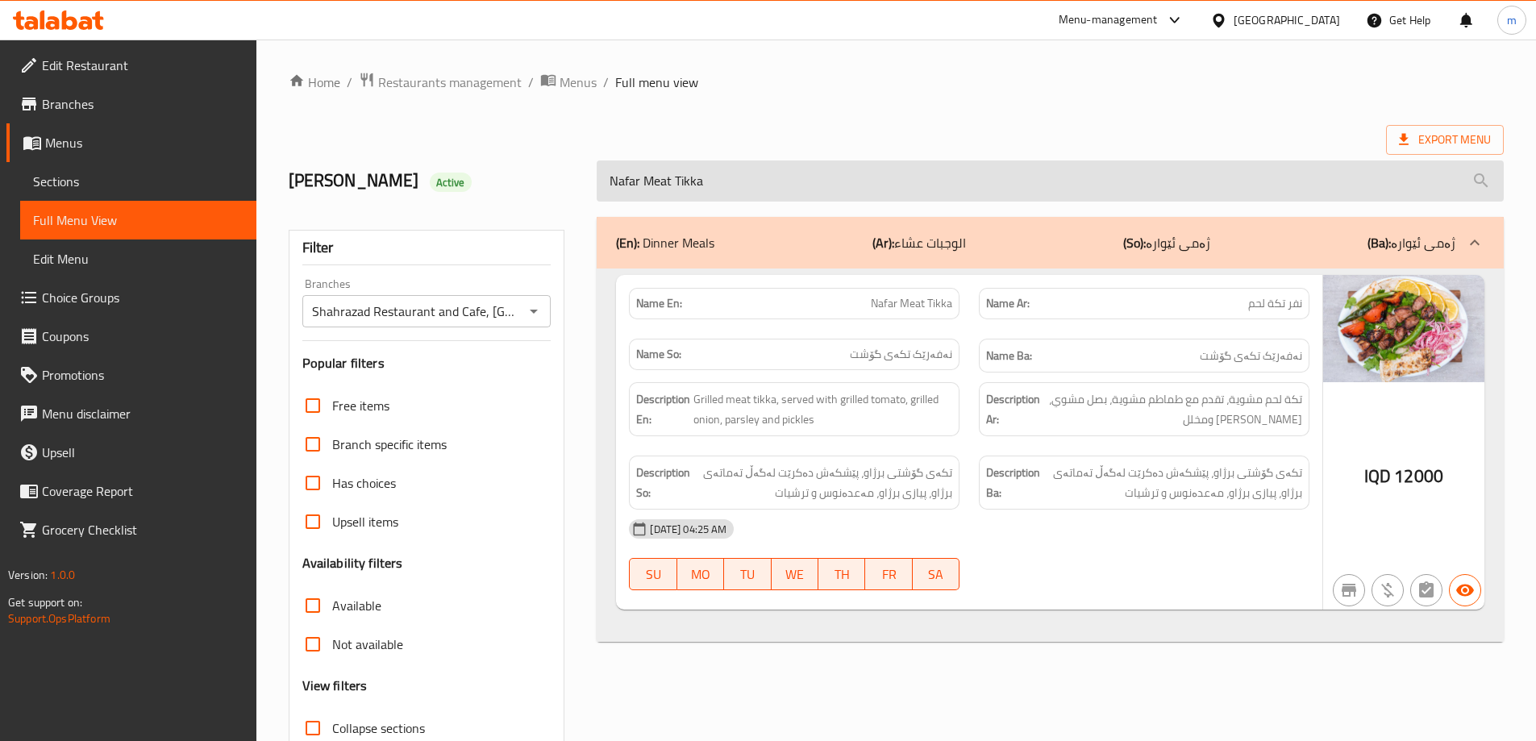
click at [675, 188] on input "Nafar Meat Tikka" at bounding box center [1049, 180] width 907 height 41
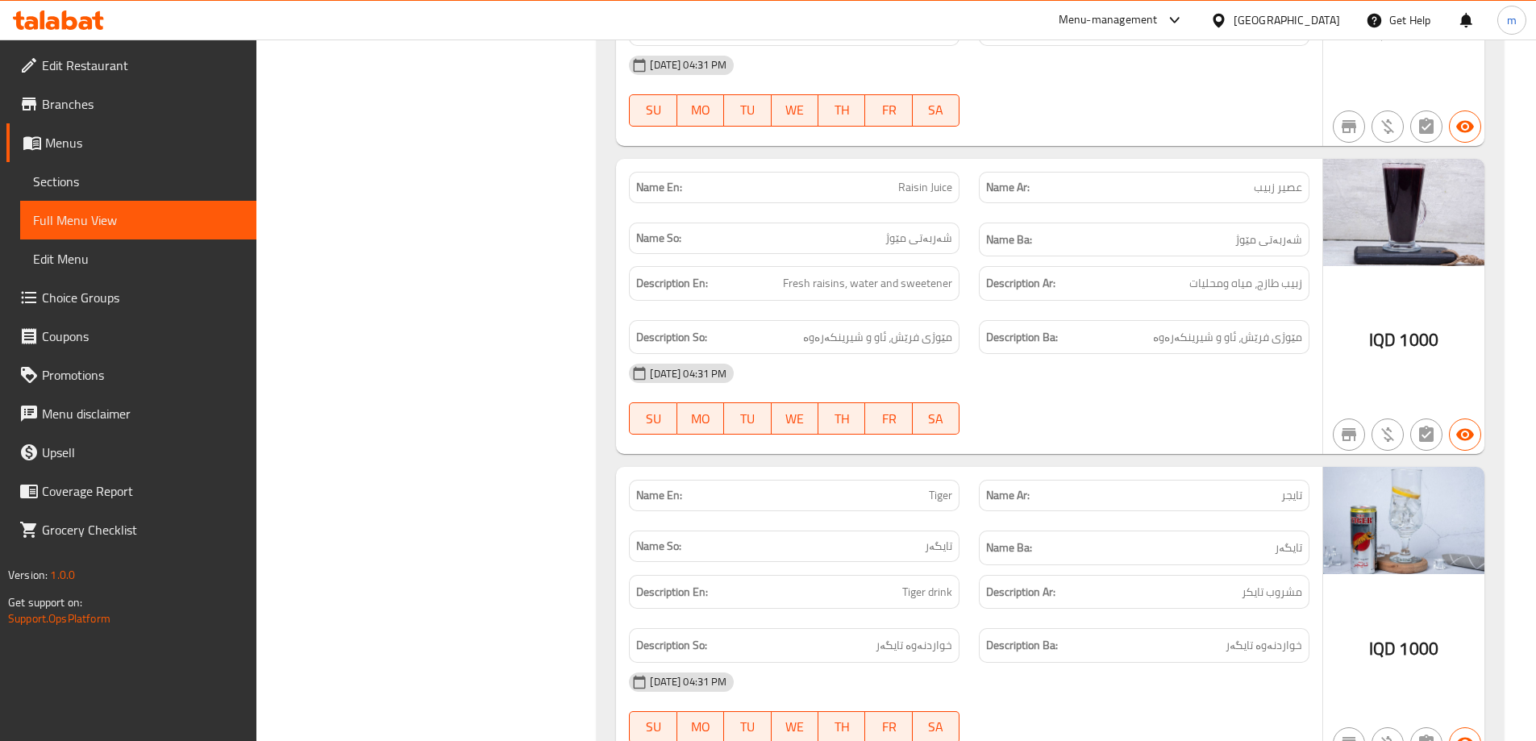
scroll to position [12596, 0]
